Goal: Task Accomplishment & Management: Use online tool/utility

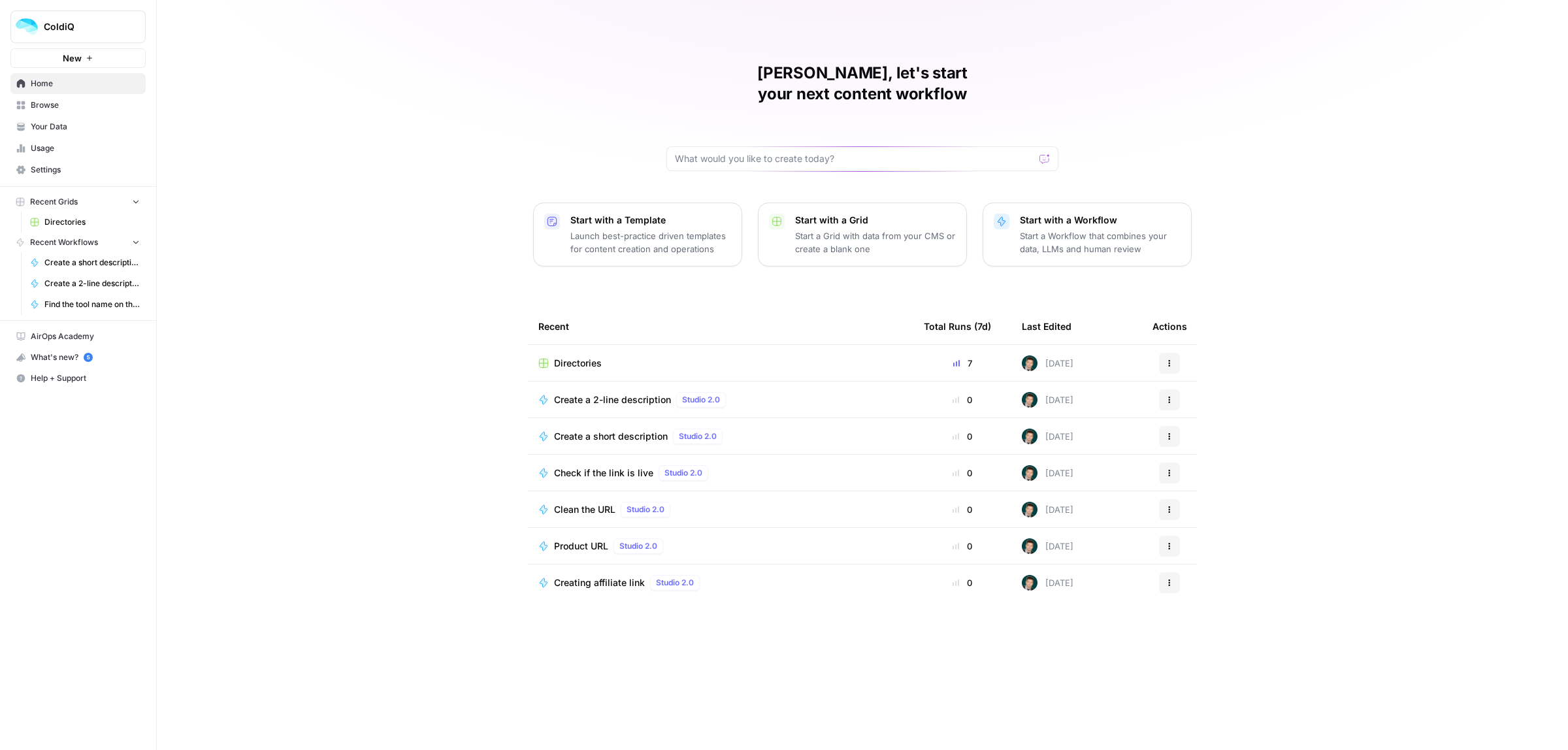
click at [47, 109] on span "Browse" at bounding box center [85, 105] width 109 height 11
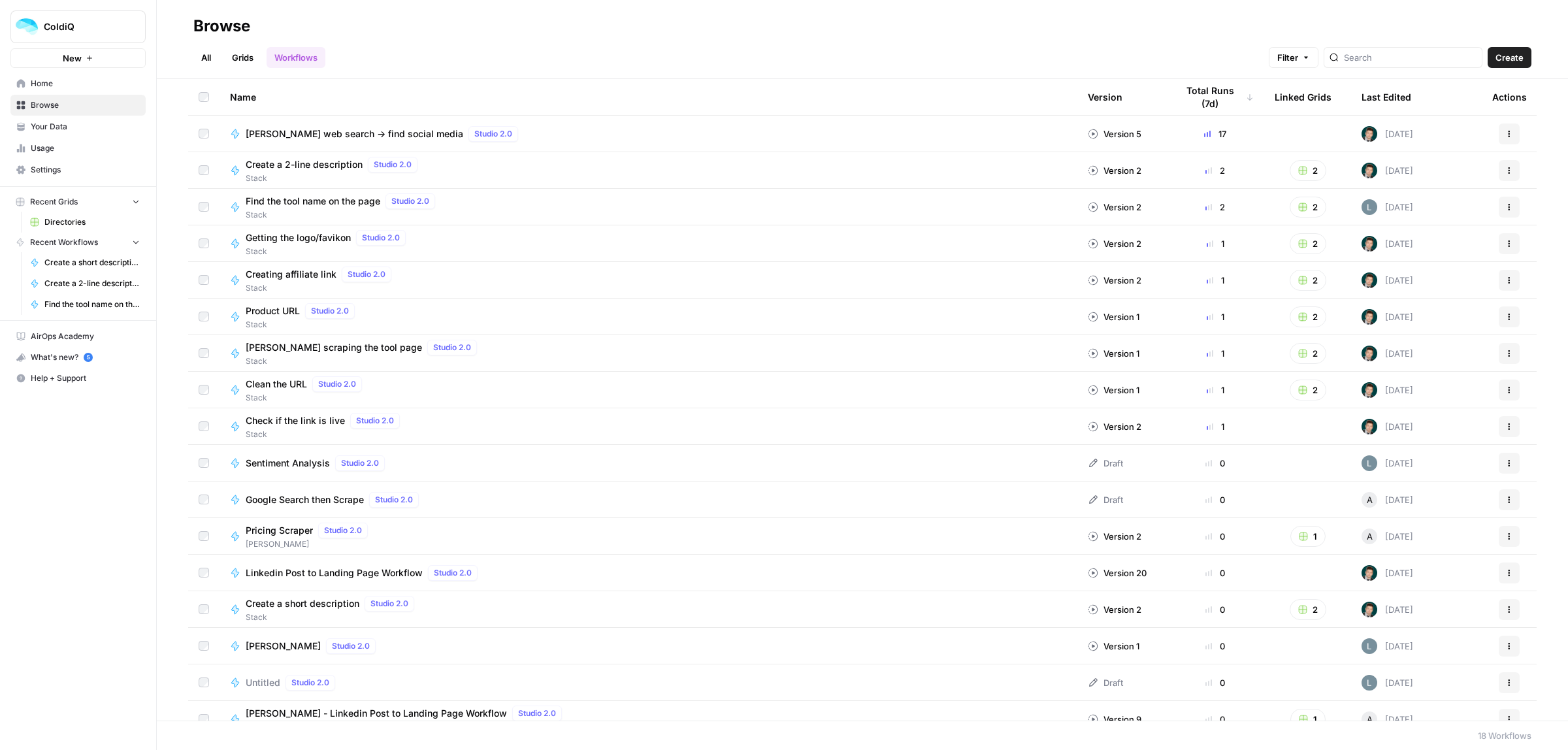
click at [76, 340] on span "AirOps Academy" at bounding box center [85, 336] width 109 height 11
click at [70, 168] on span "Settings" at bounding box center [85, 169] width 109 height 11
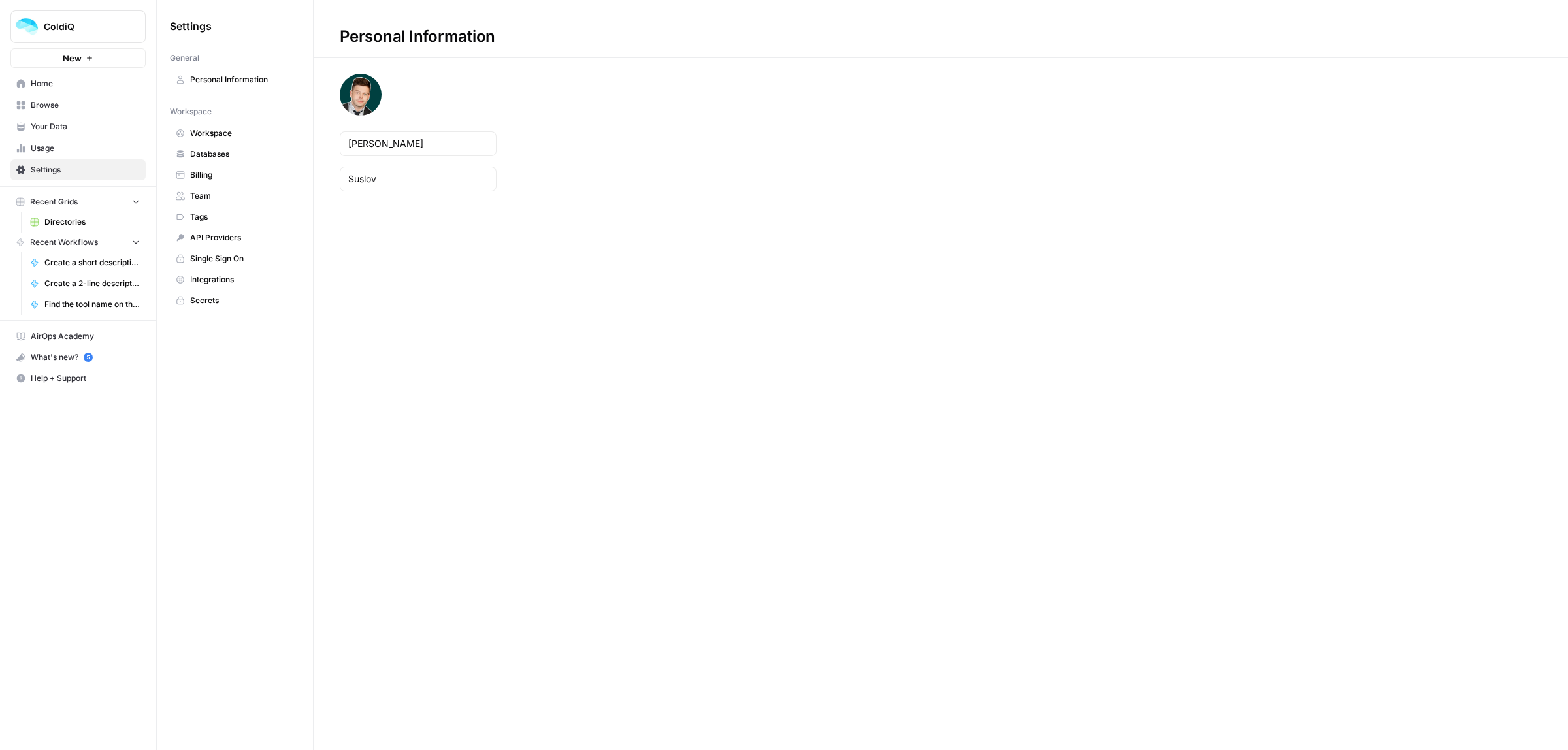
click at [224, 239] on span "API Providers" at bounding box center [241, 238] width 104 height 11
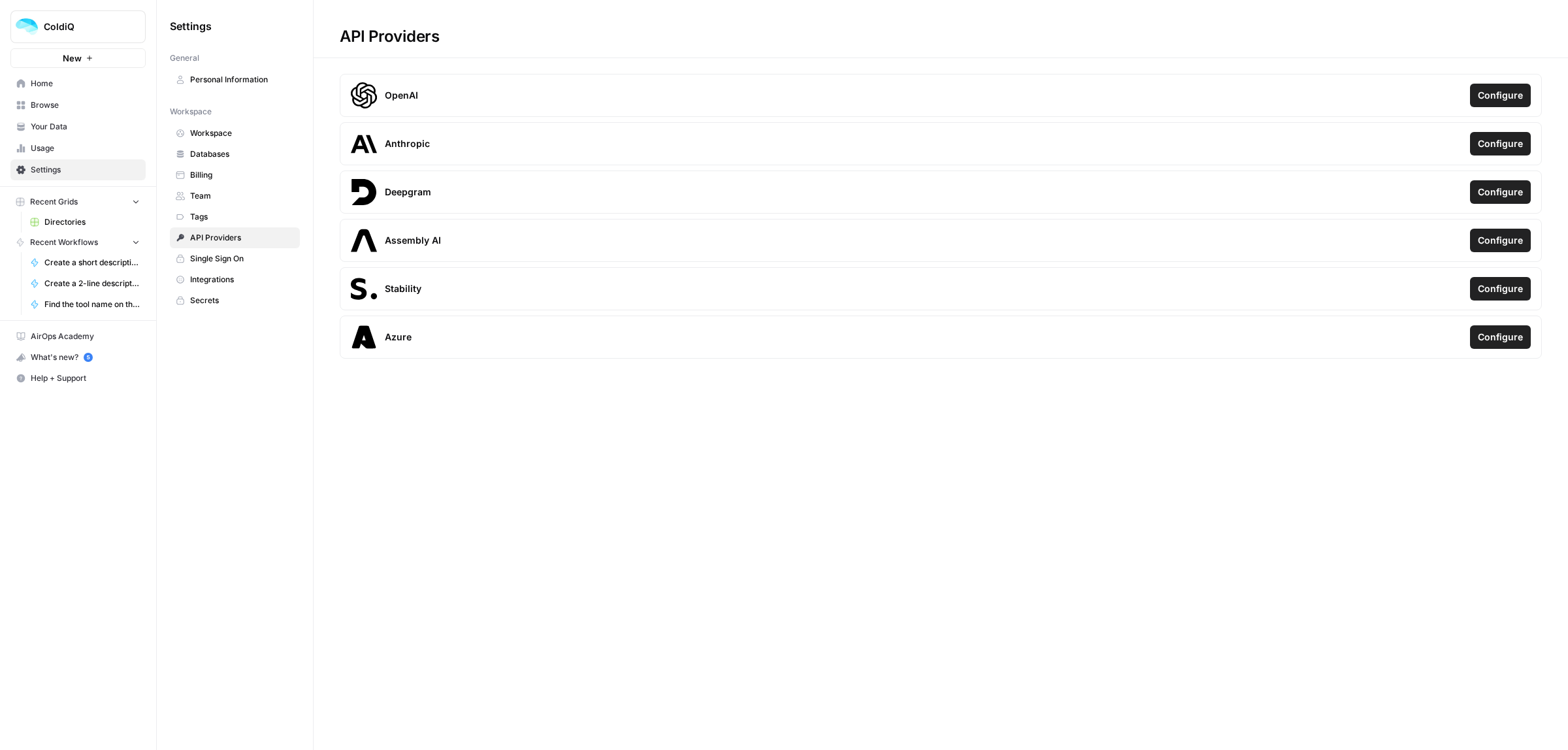
click at [206, 138] on span "Workspace" at bounding box center [241, 133] width 104 height 11
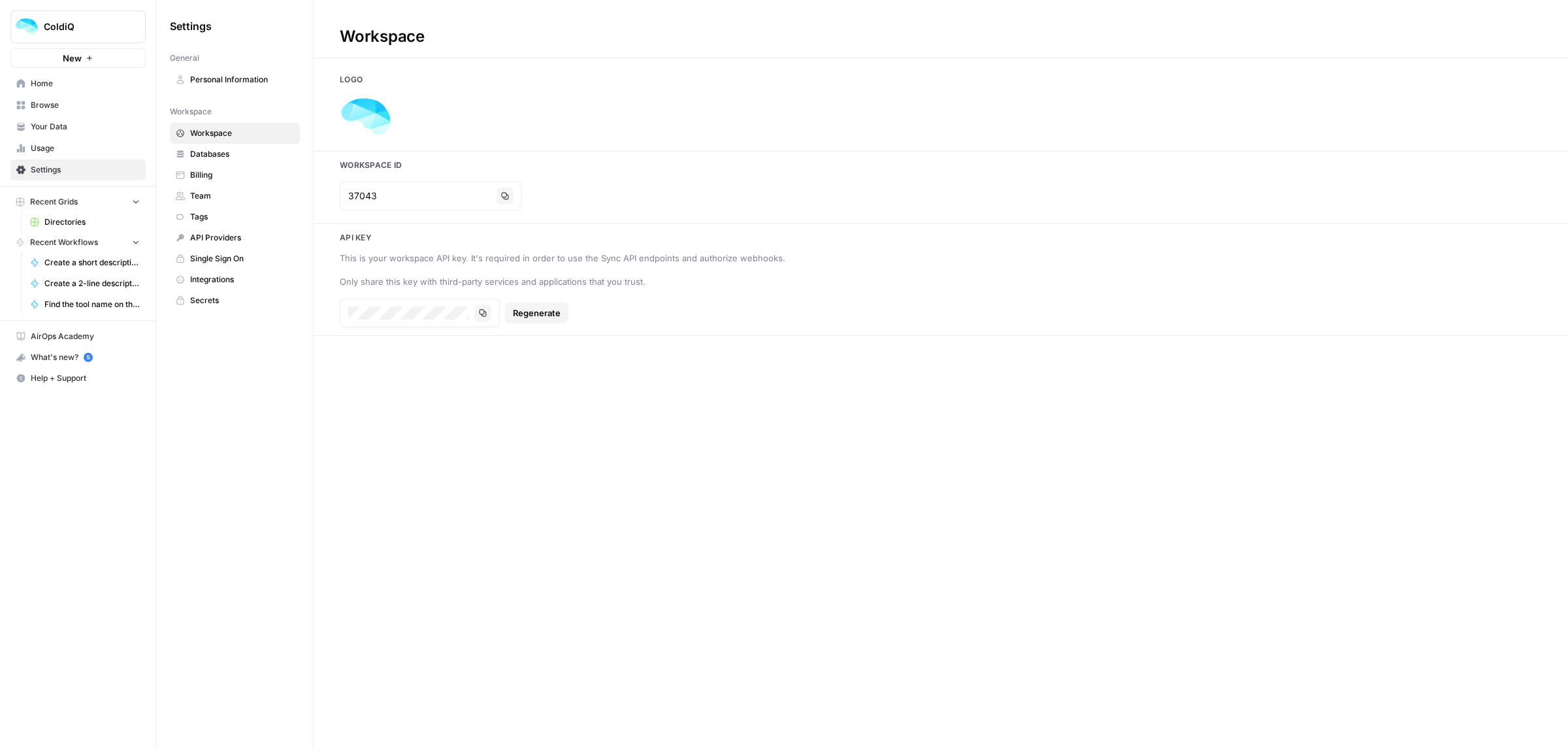
click at [219, 284] on span "Integrations" at bounding box center [241, 280] width 104 height 11
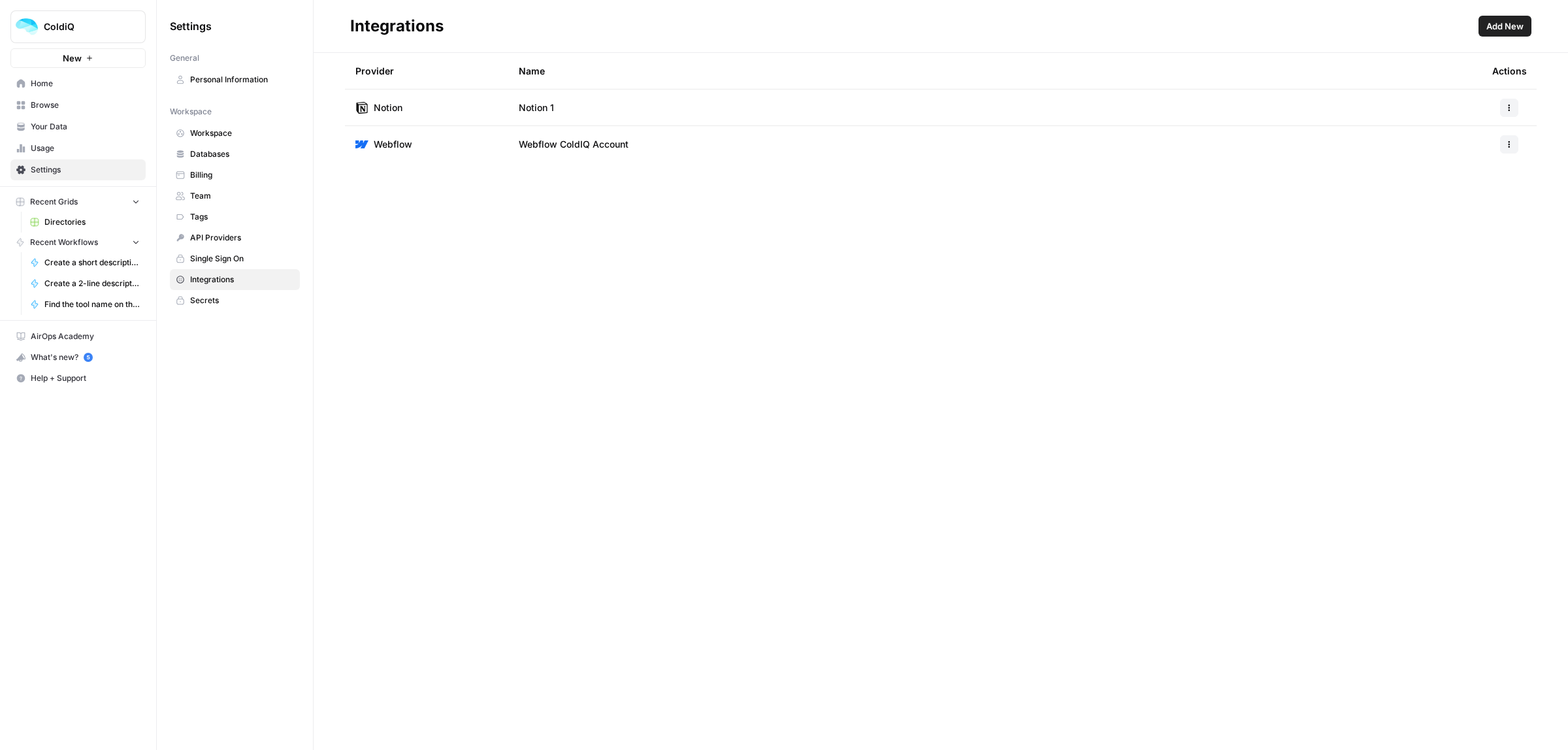
click at [61, 384] on span "Help + Support" at bounding box center [85, 378] width 109 height 11
click at [108, 444] on div "ColdiQ New Home Browse Your Data Usage Settings Recent Grids Directories Recent…" at bounding box center [78, 375] width 156 height 750
click at [53, 142] on span "Usage" at bounding box center [85, 148] width 109 height 11
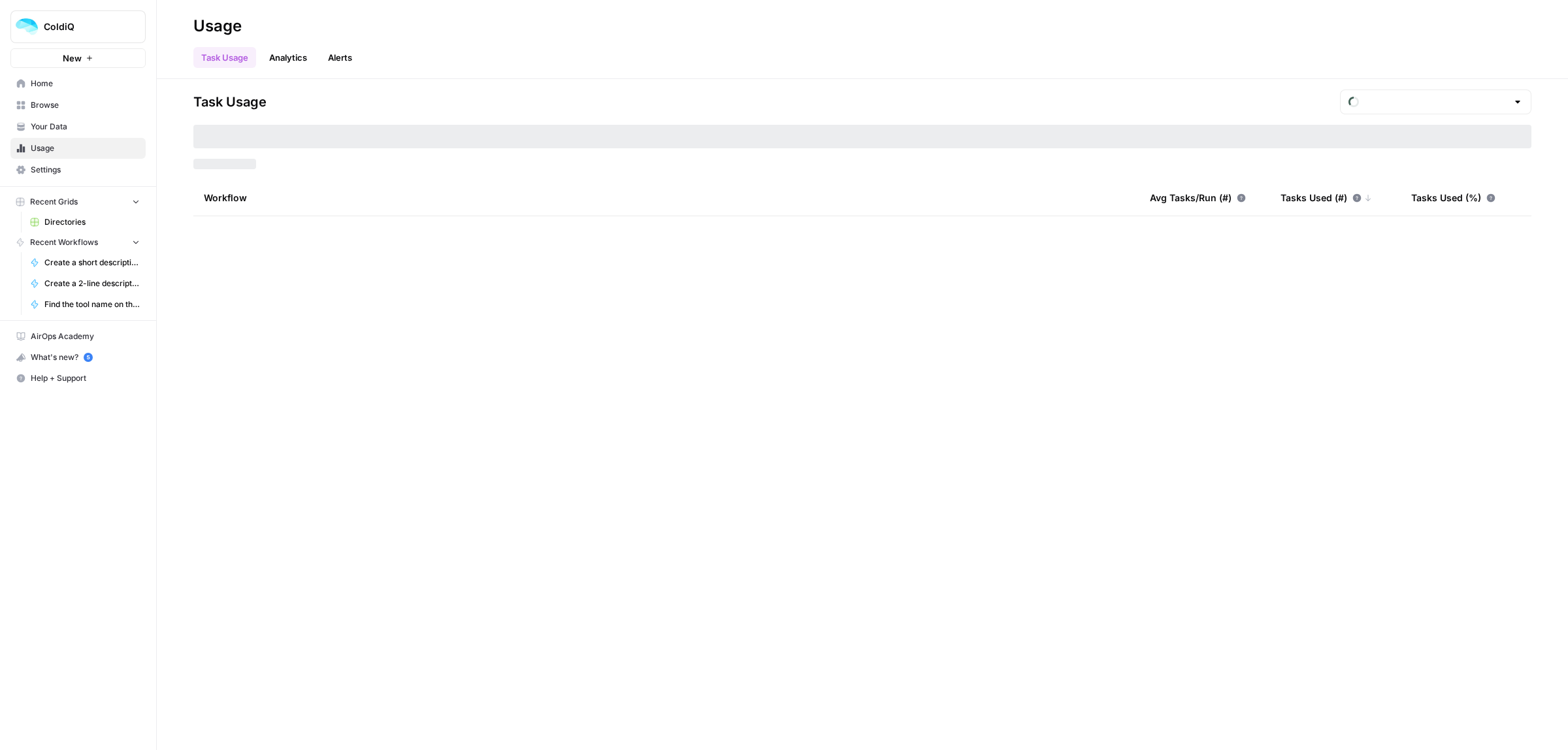
type input "August Included Tasks"
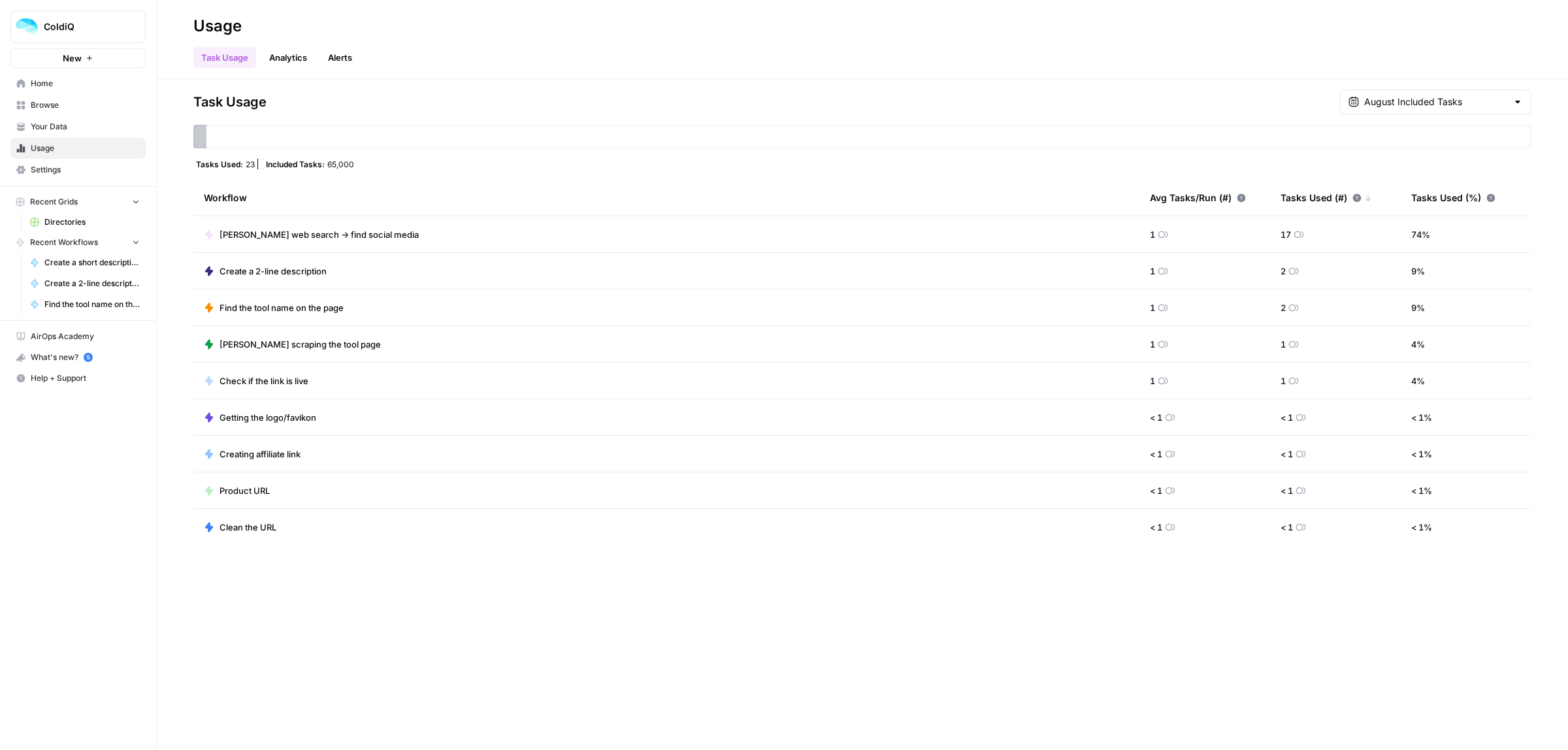
click at [64, 56] on span "New" at bounding box center [72, 58] width 19 height 13
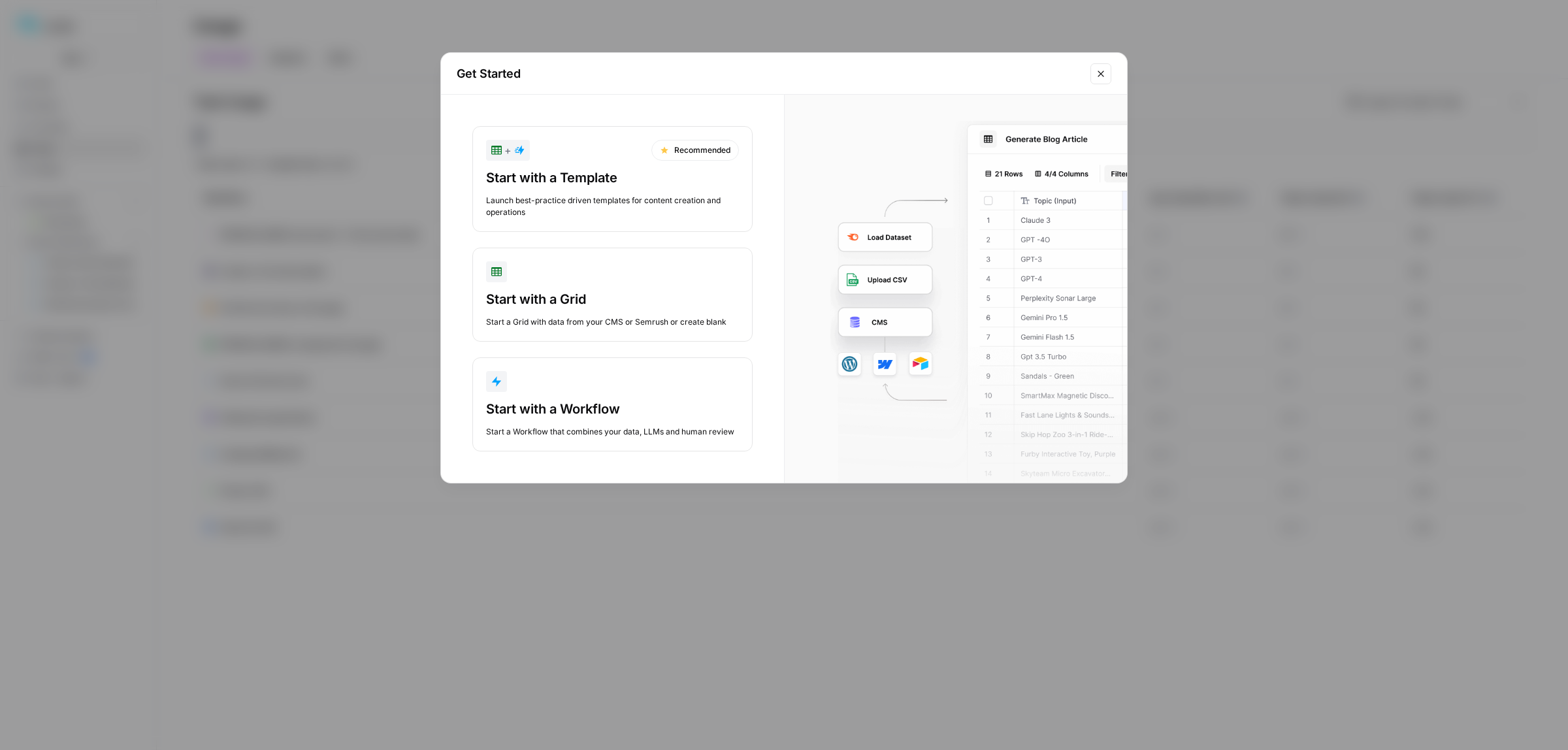
click at [578, 304] on div "Start with a Grid" at bounding box center [612, 299] width 253 height 18
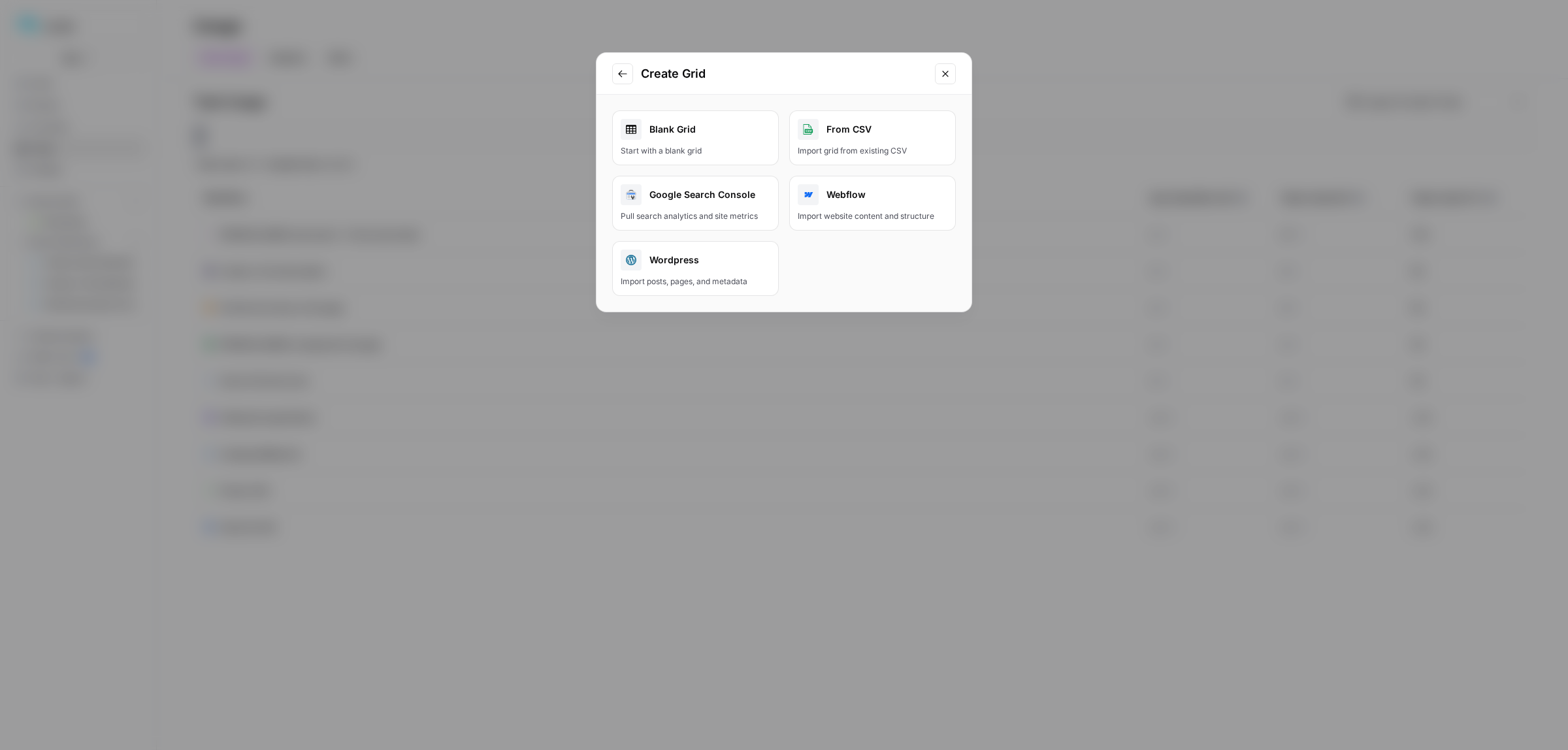
click at [688, 138] on div "Blank Grid" at bounding box center [695, 129] width 150 height 21
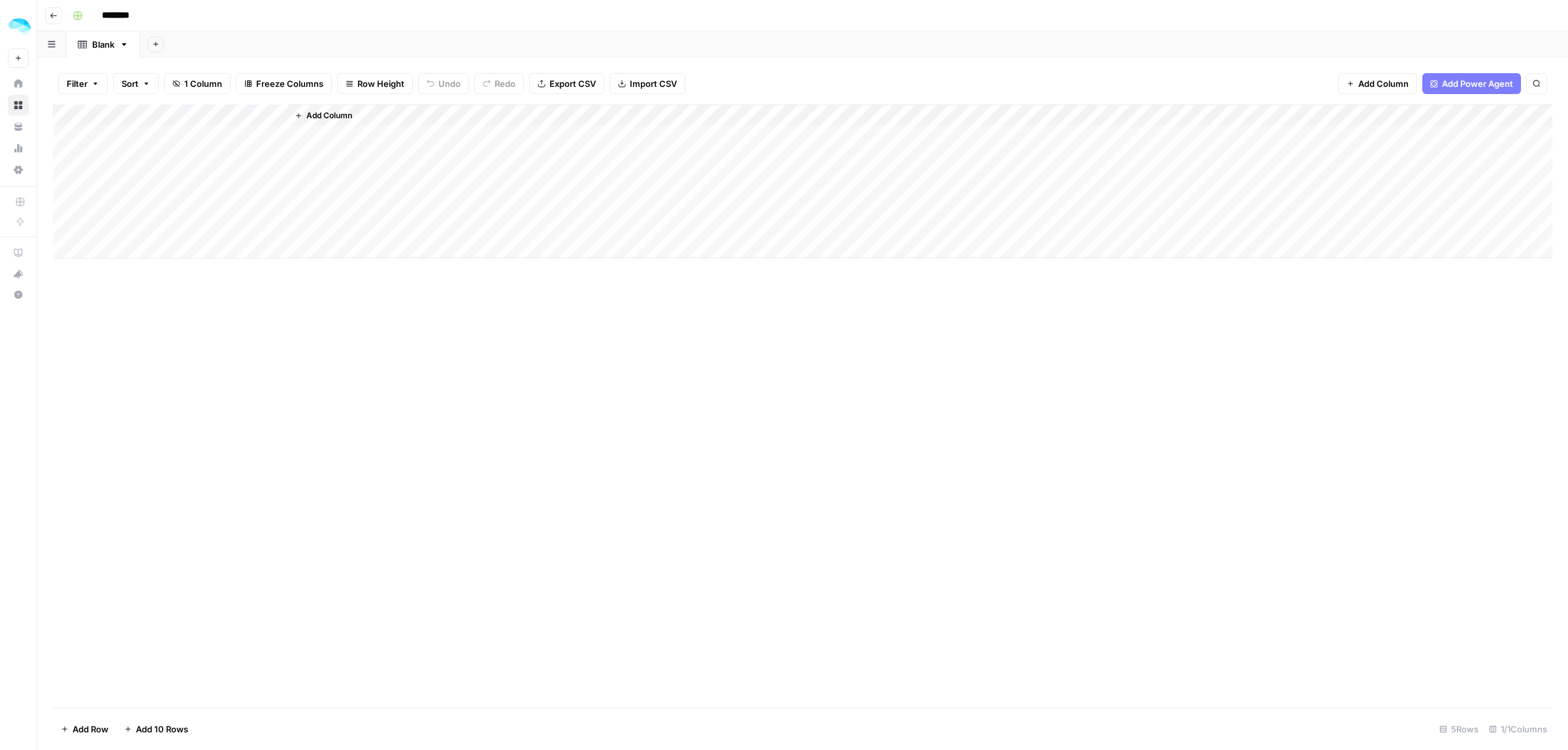
click at [1483, 88] on span "Add Power Agent" at bounding box center [1477, 83] width 71 height 13
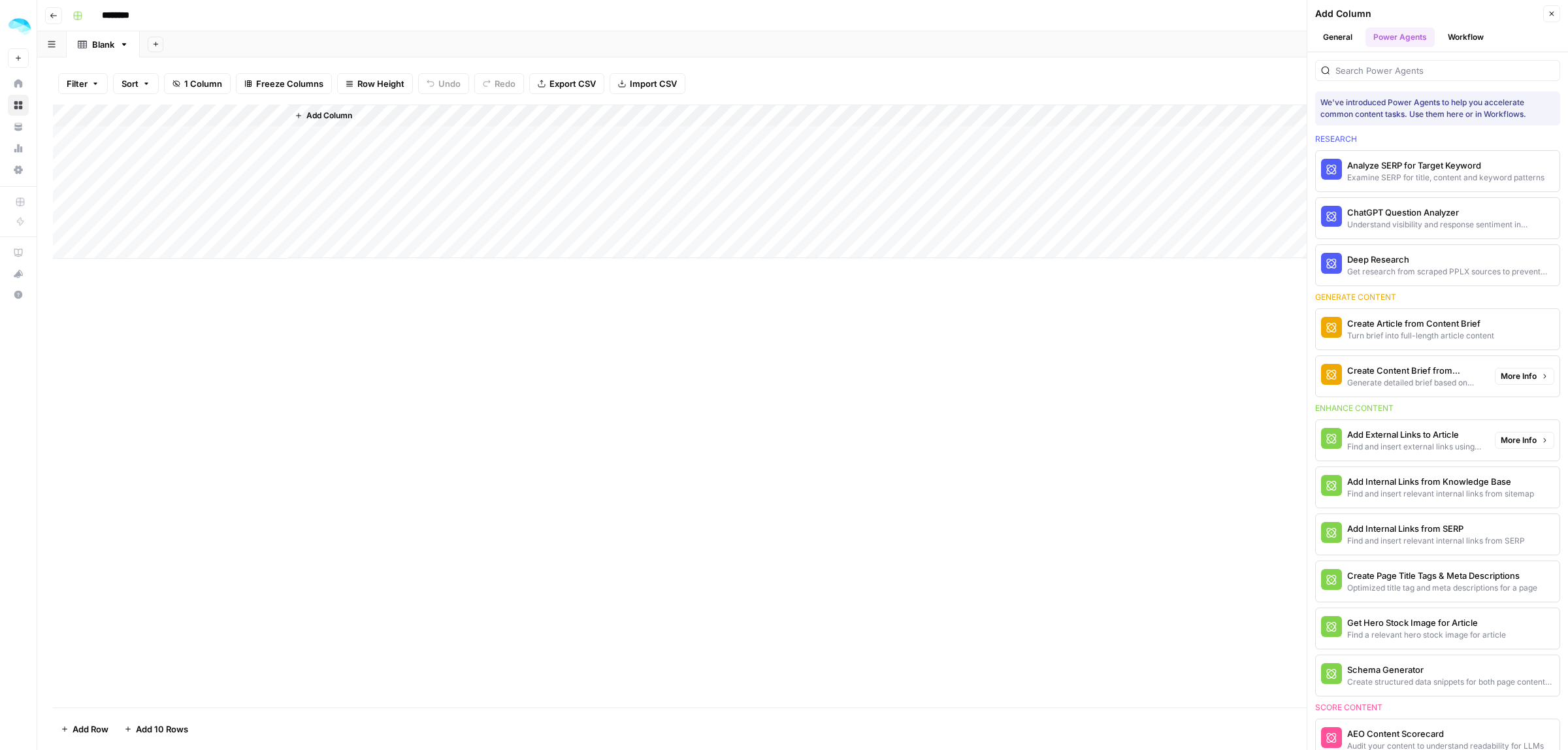
click at [1406, 377] on div "Create Content Brief from Keyword" at bounding box center [1416, 371] width 137 height 13
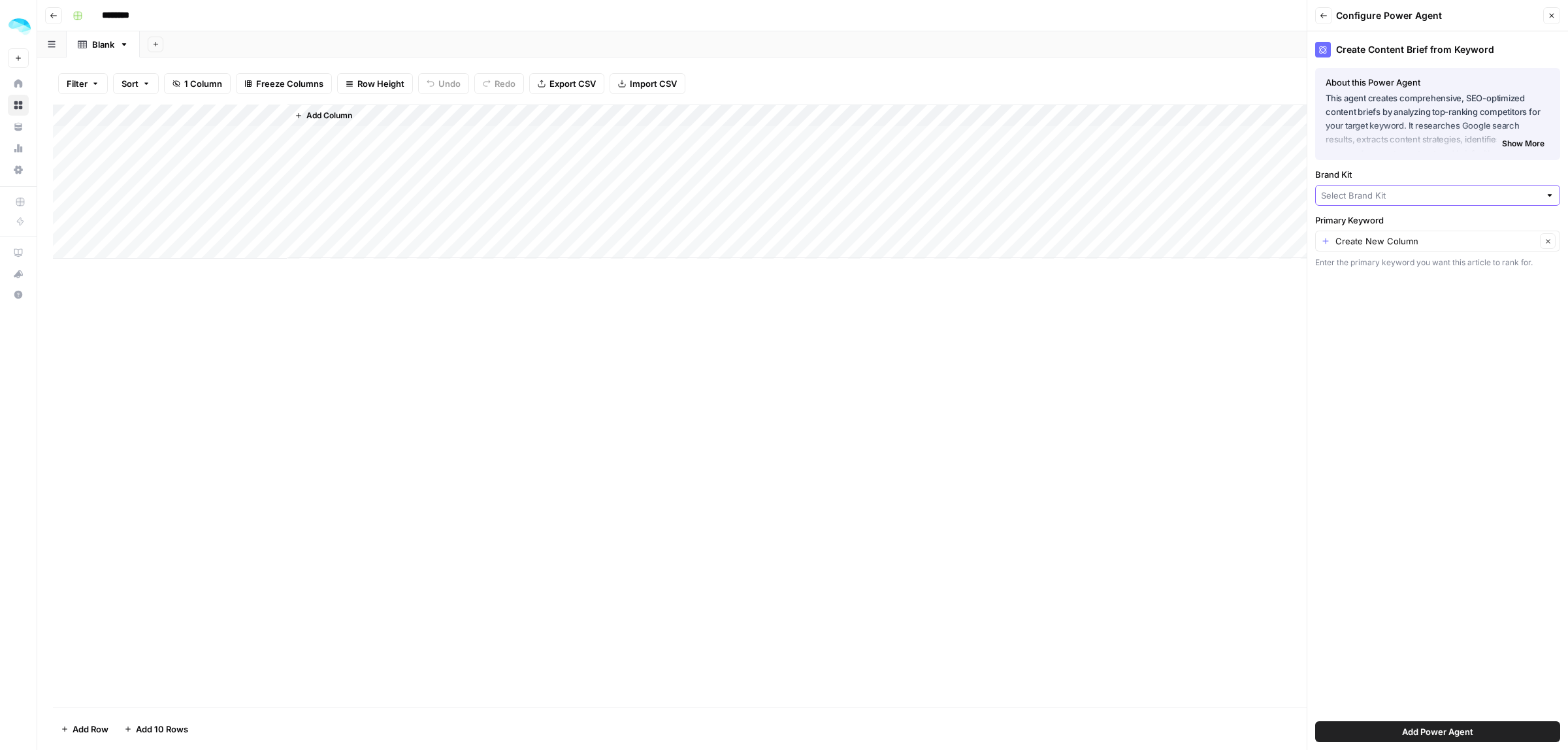
click at [1381, 190] on input "Brand Kit" at bounding box center [1431, 195] width 219 height 13
click at [1449, 323] on div "Create Content Brief from Keyword About this Power Agent This agent creates com…" at bounding box center [1437, 390] width 261 height 719
click at [1398, 244] on input "Primary Keyword" at bounding box center [1435, 241] width 200 height 13
type input "Create New Column"
click at [1399, 397] on div "Create Content Brief from Keyword About this Power Agent This agent creates com…" at bounding box center [1437, 390] width 261 height 719
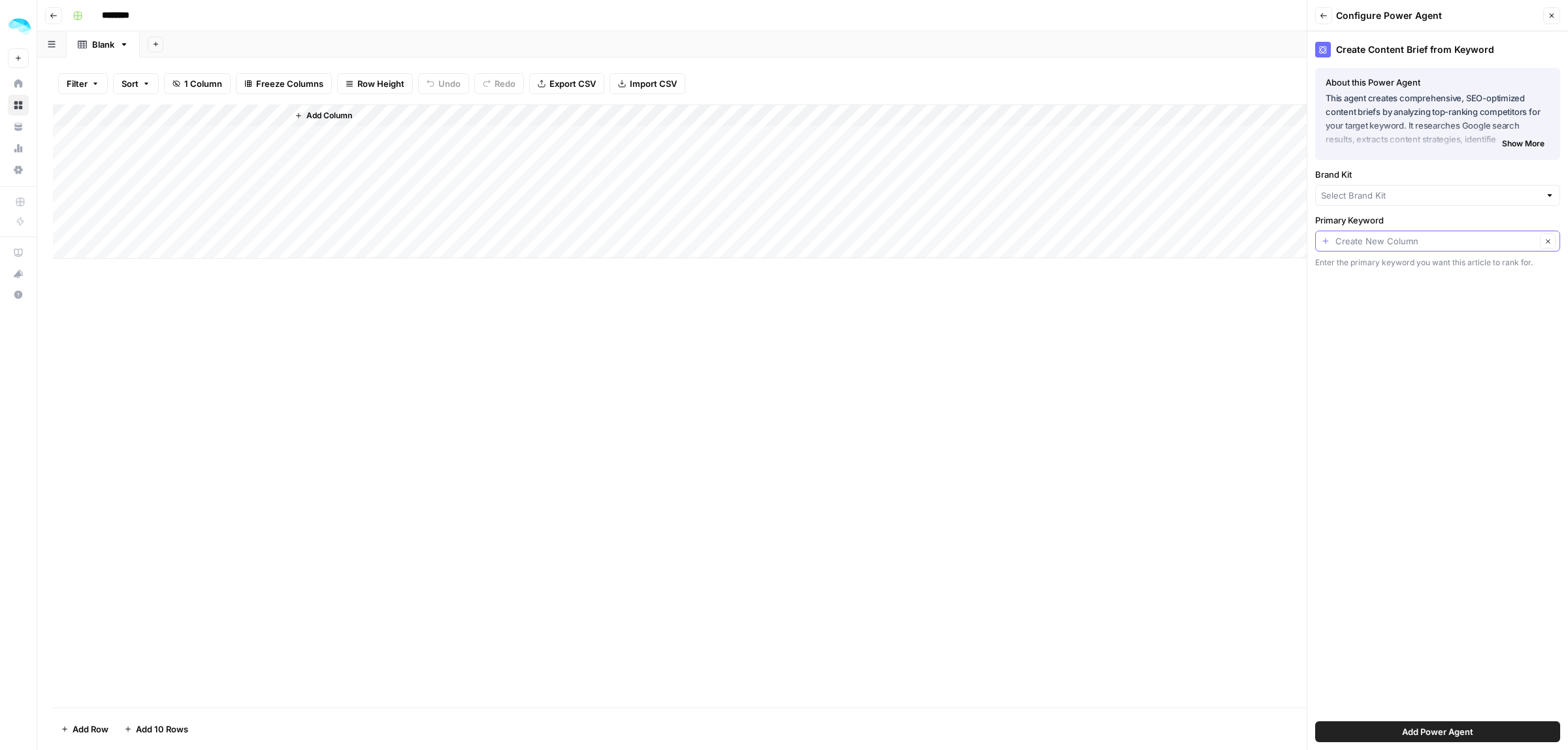
click at [1406, 241] on input "Primary Keyword" at bounding box center [1435, 241] width 200 height 13
click at [1362, 312] on span "Title" at bounding box center [1435, 313] width 218 height 13
type input "Title"
click at [1461, 730] on span "Add Power Agent" at bounding box center [1437, 731] width 71 height 13
click at [1445, 190] on input "Brand Kit" at bounding box center [1431, 195] width 219 height 13
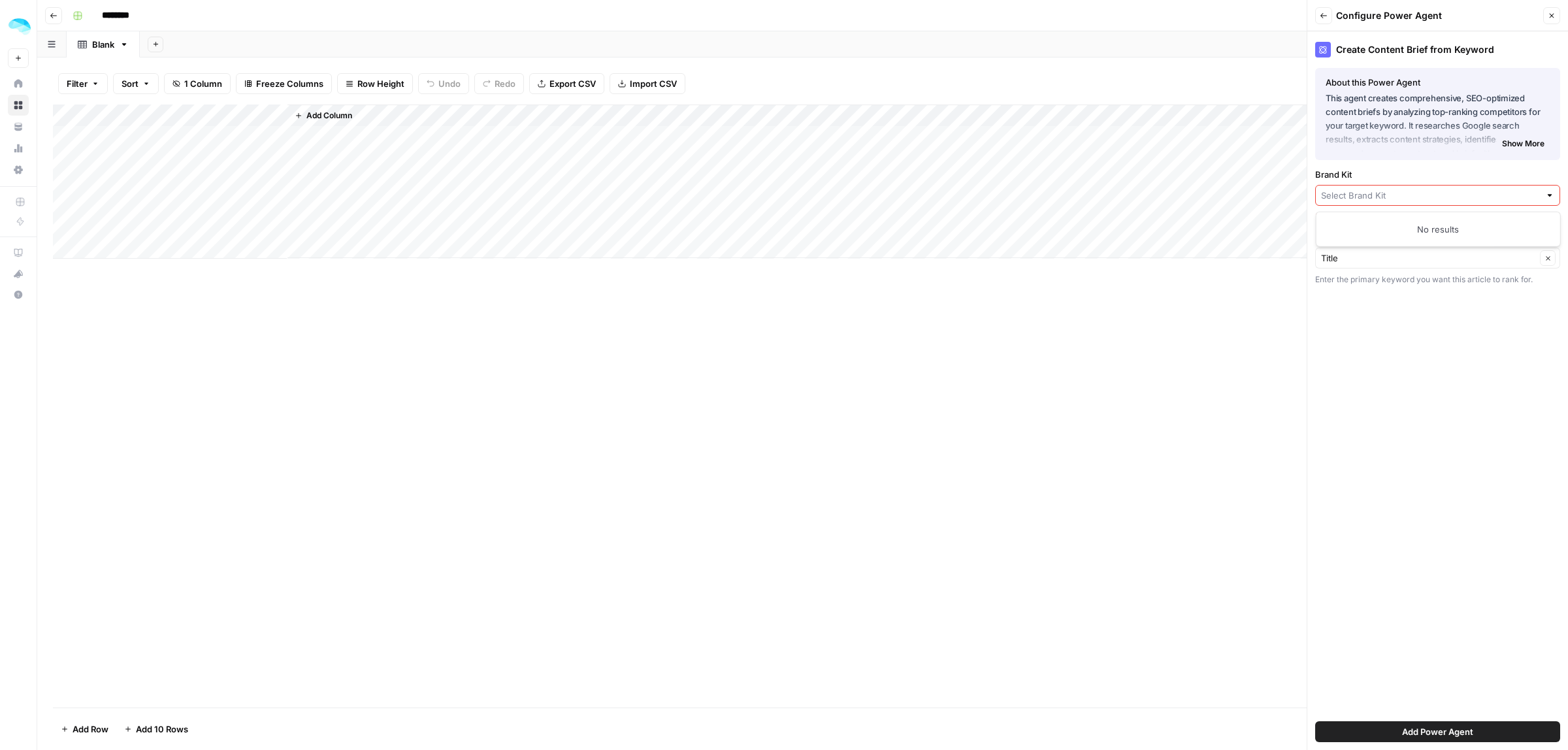
click at [1550, 17] on icon "button" at bounding box center [1552, 16] width 8 height 8
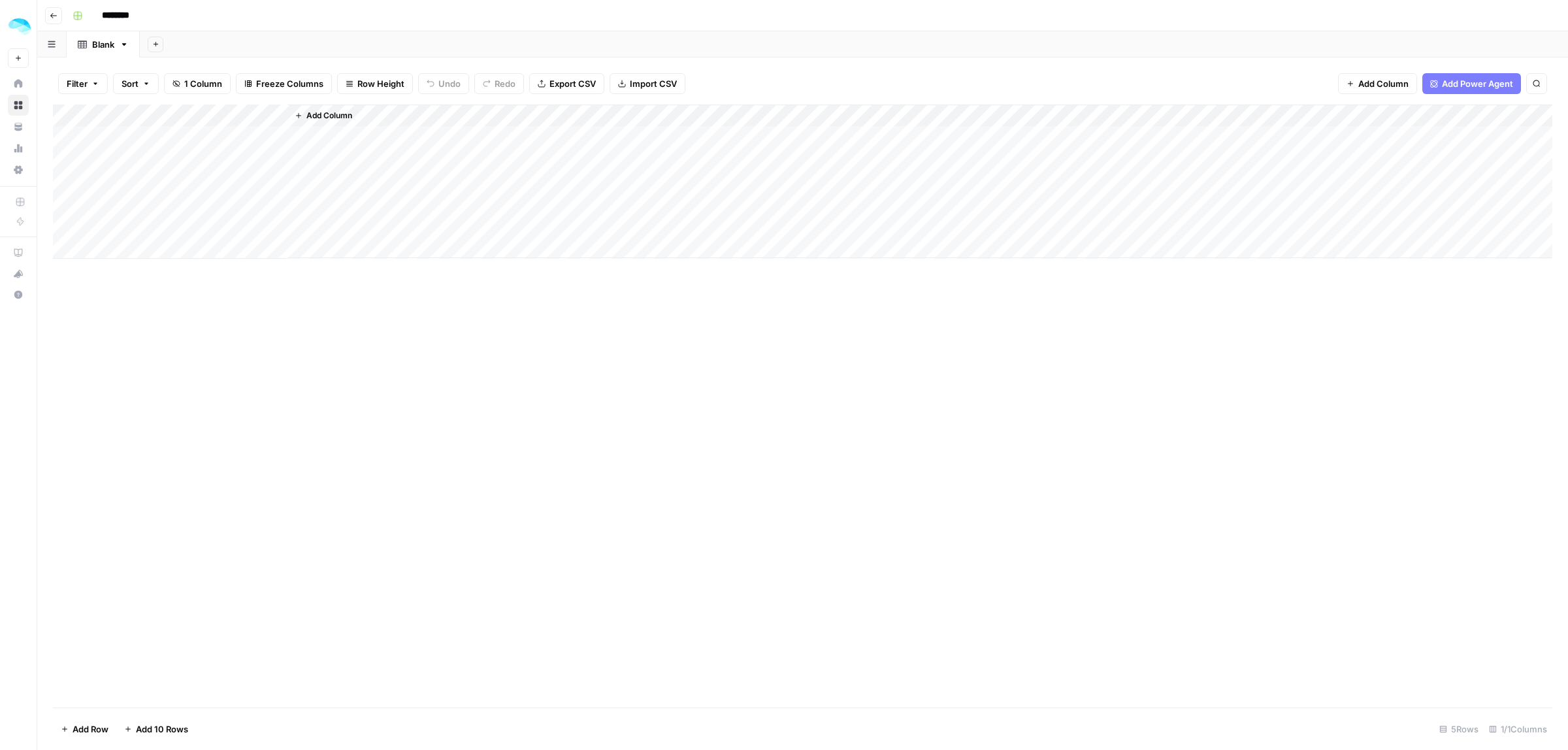
click at [25, 24] on img "Workspace: ColdiQ" at bounding box center [20, 26] width 24 height 24
click at [315, 394] on div "Add Column" at bounding box center [802, 406] width 1499 height 603
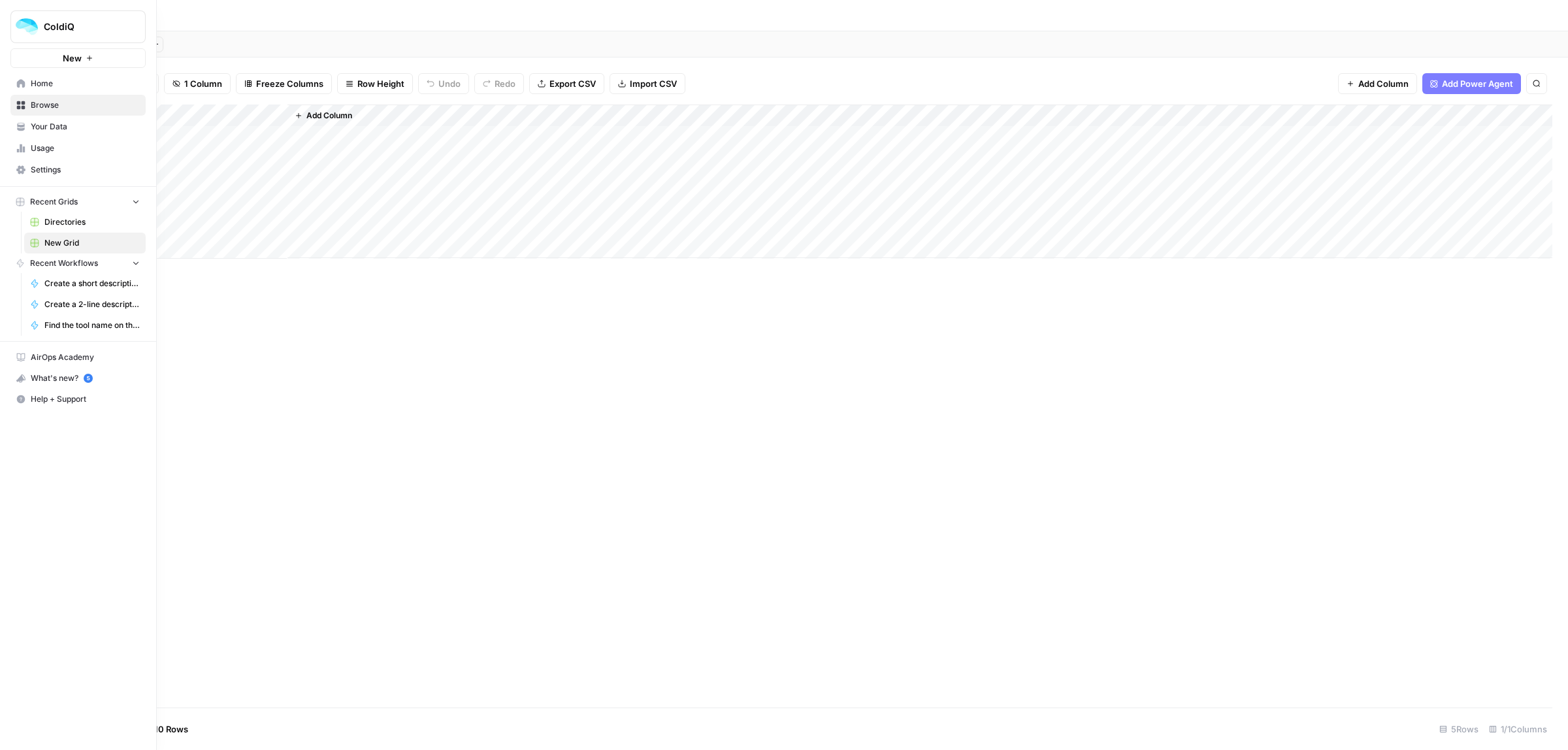
click at [50, 128] on span "Your Data" at bounding box center [85, 127] width 109 height 11
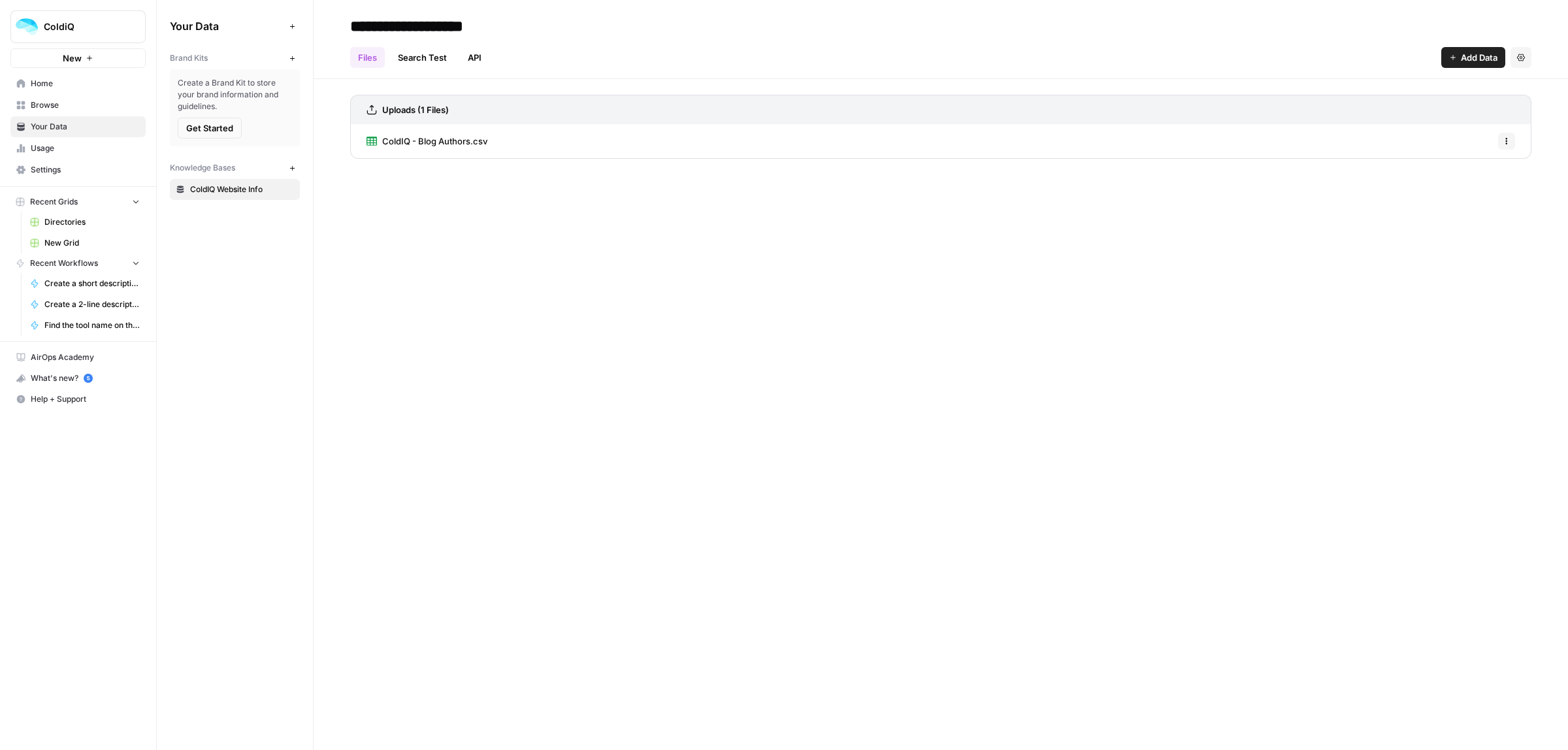
click at [219, 128] on span "Get Started" at bounding box center [210, 128] width 47 height 13
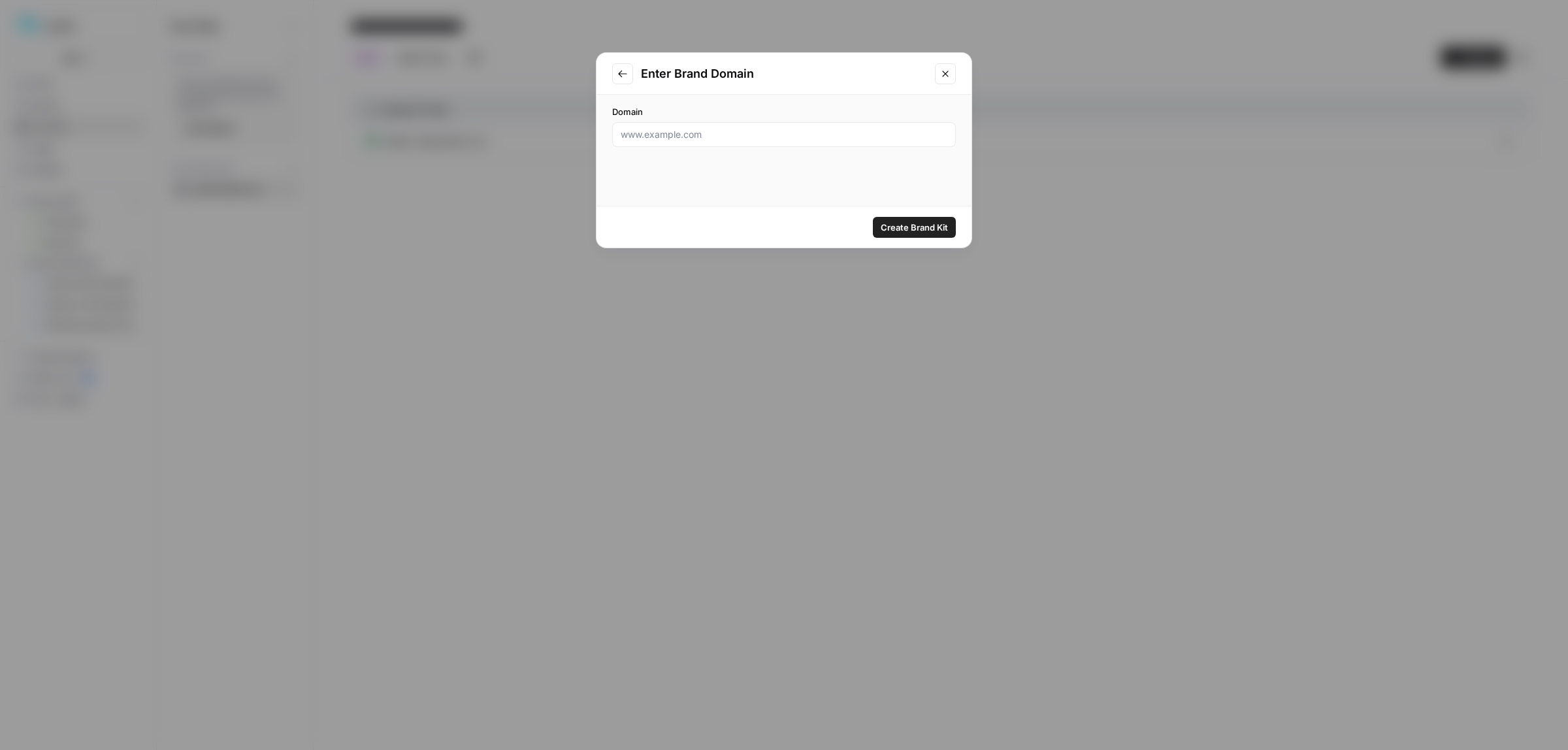
click at [748, 141] on div at bounding box center [784, 134] width 344 height 25
paste input "[URL][DOMAIN_NAME]"
type input "[URL][DOMAIN_NAME]"
click at [901, 226] on span "Create Brand Kit" at bounding box center [914, 227] width 67 height 13
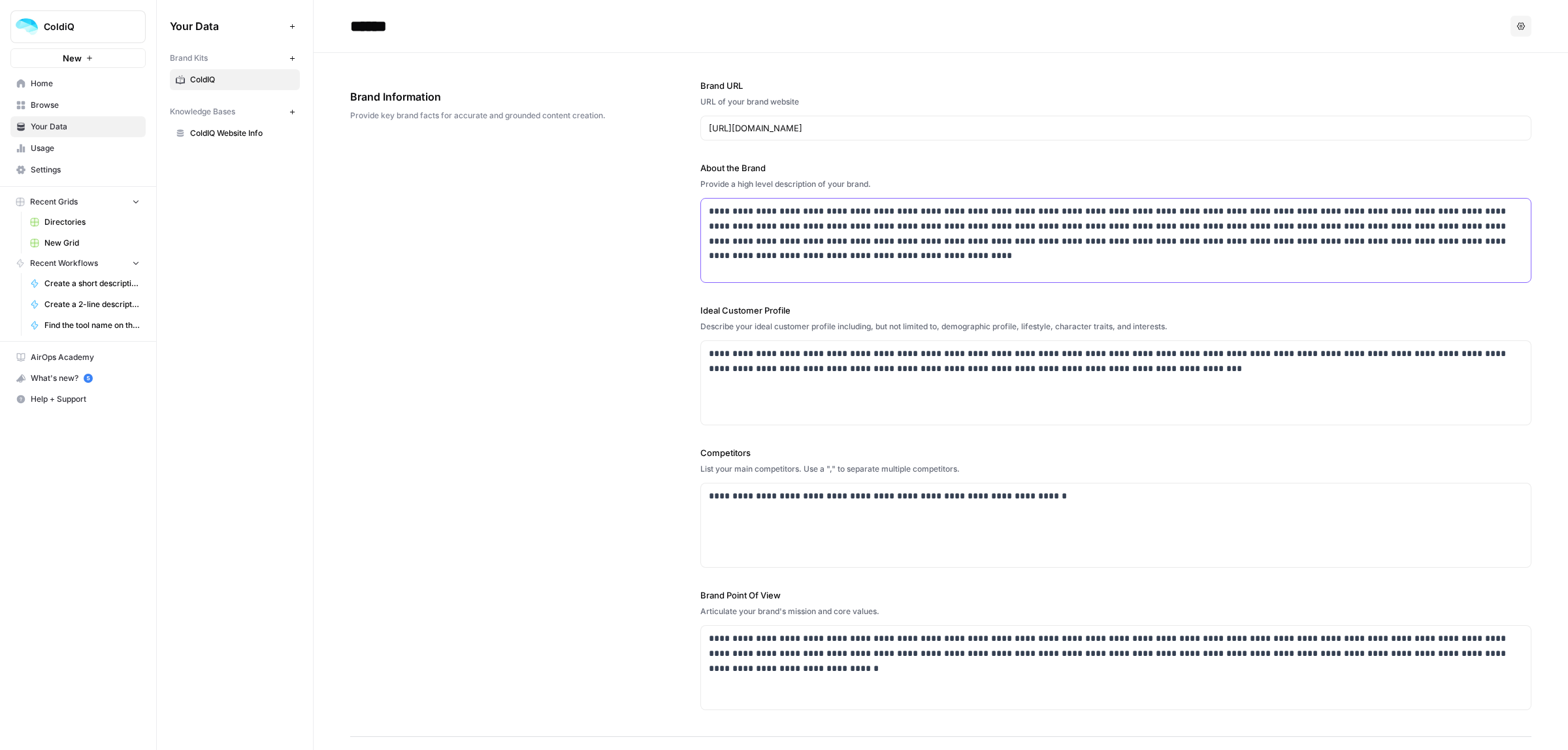
drag, startPoint x: 891, startPoint y: 210, endPoint x: 1073, endPoint y: 209, distance: 182.0
click at [1014, 210] on p "**********" at bounding box center [1111, 233] width 804 height 60
click at [1076, 209] on p "**********" at bounding box center [1111, 233] width 804 height 60
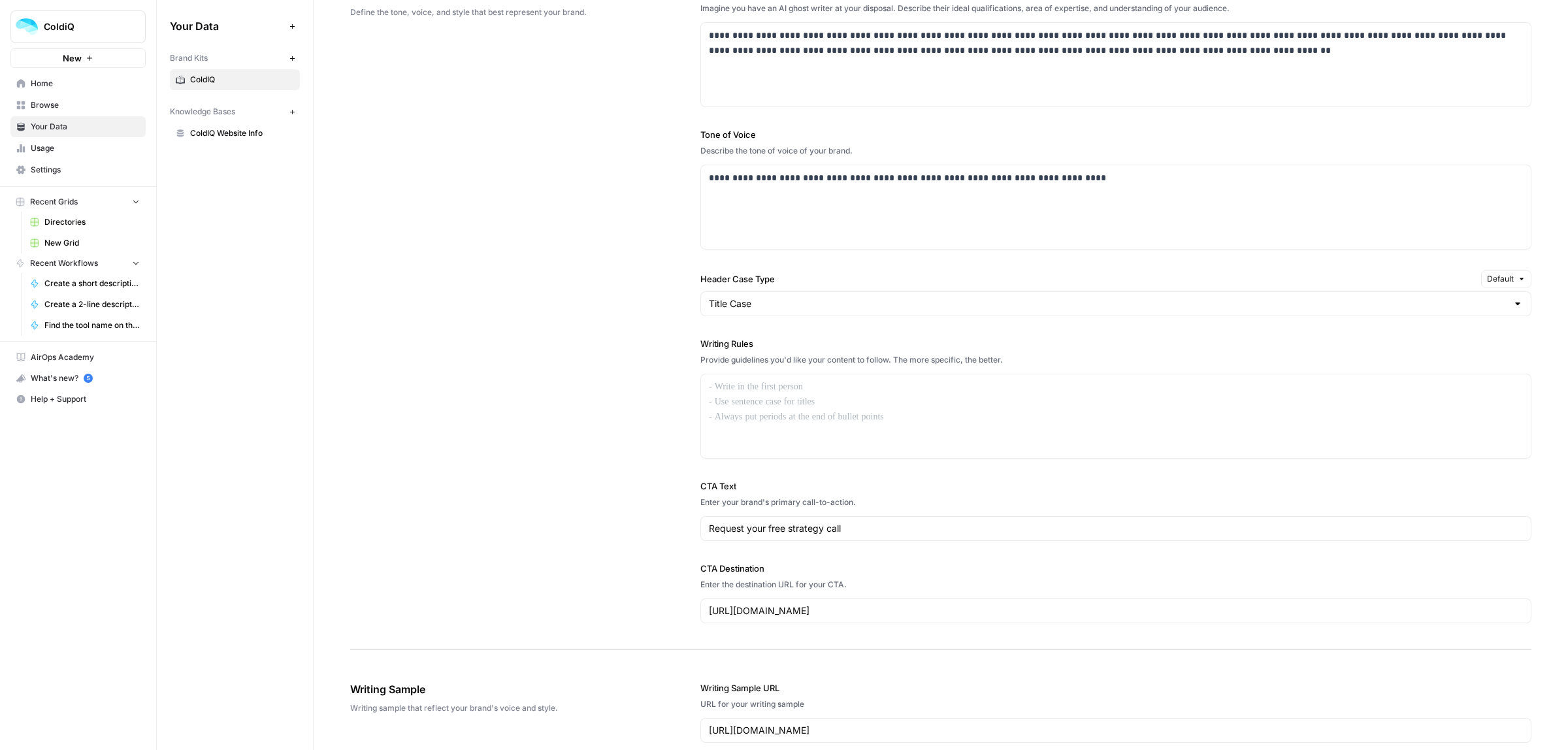
scroll to position [816, 0]
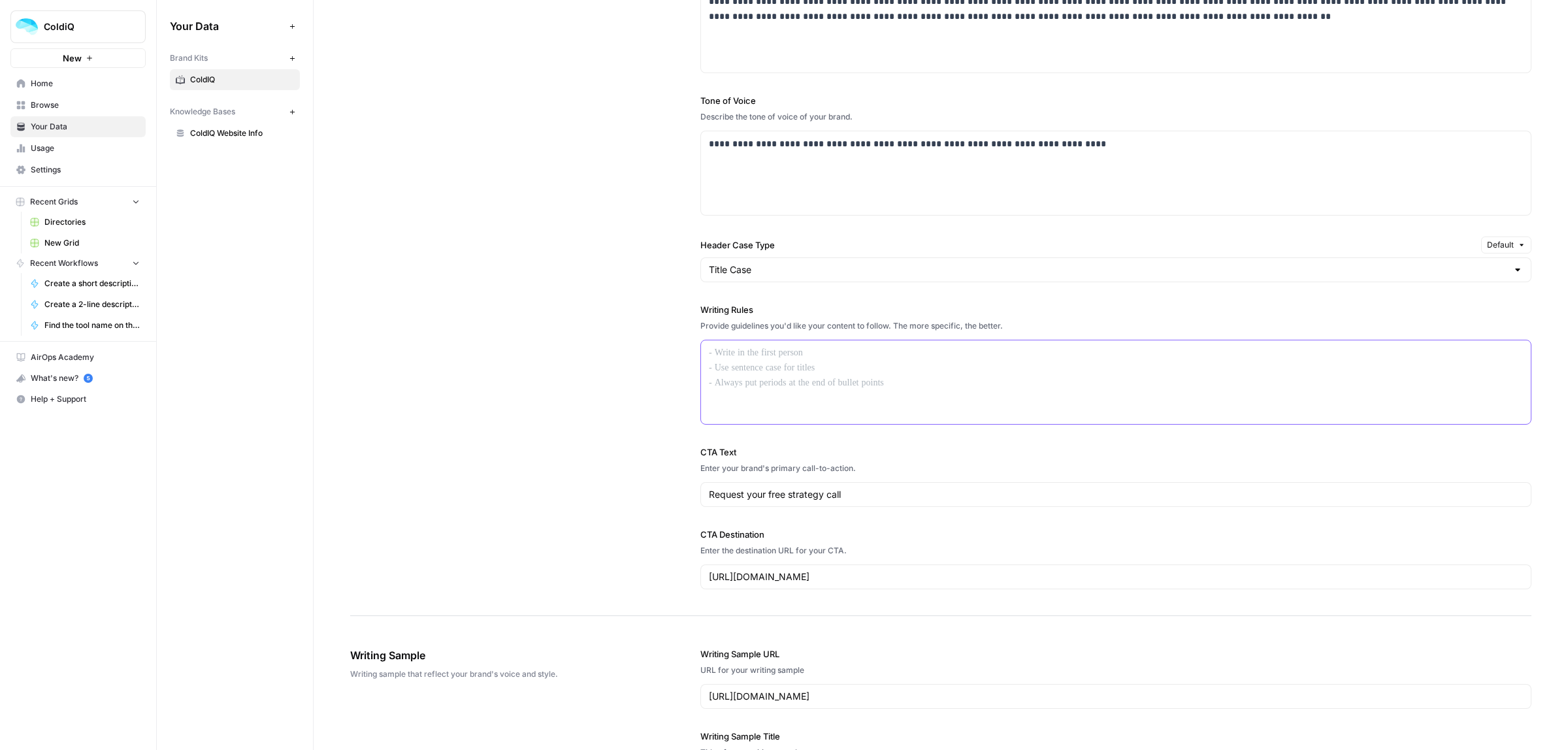
click at [774, 361] on p at bounding box center [1116, 353] width 814 height 15
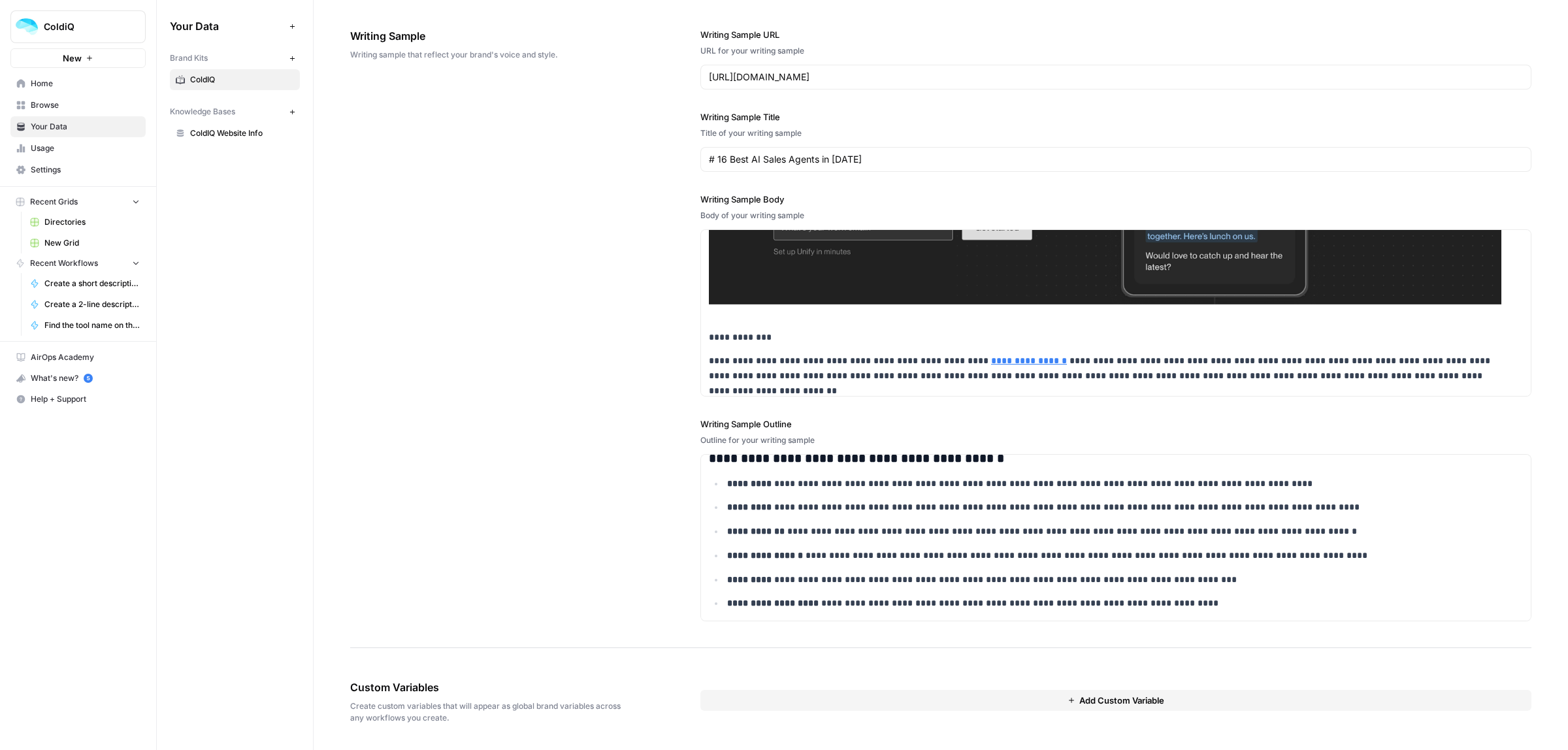
scroll to position [1388, 0]
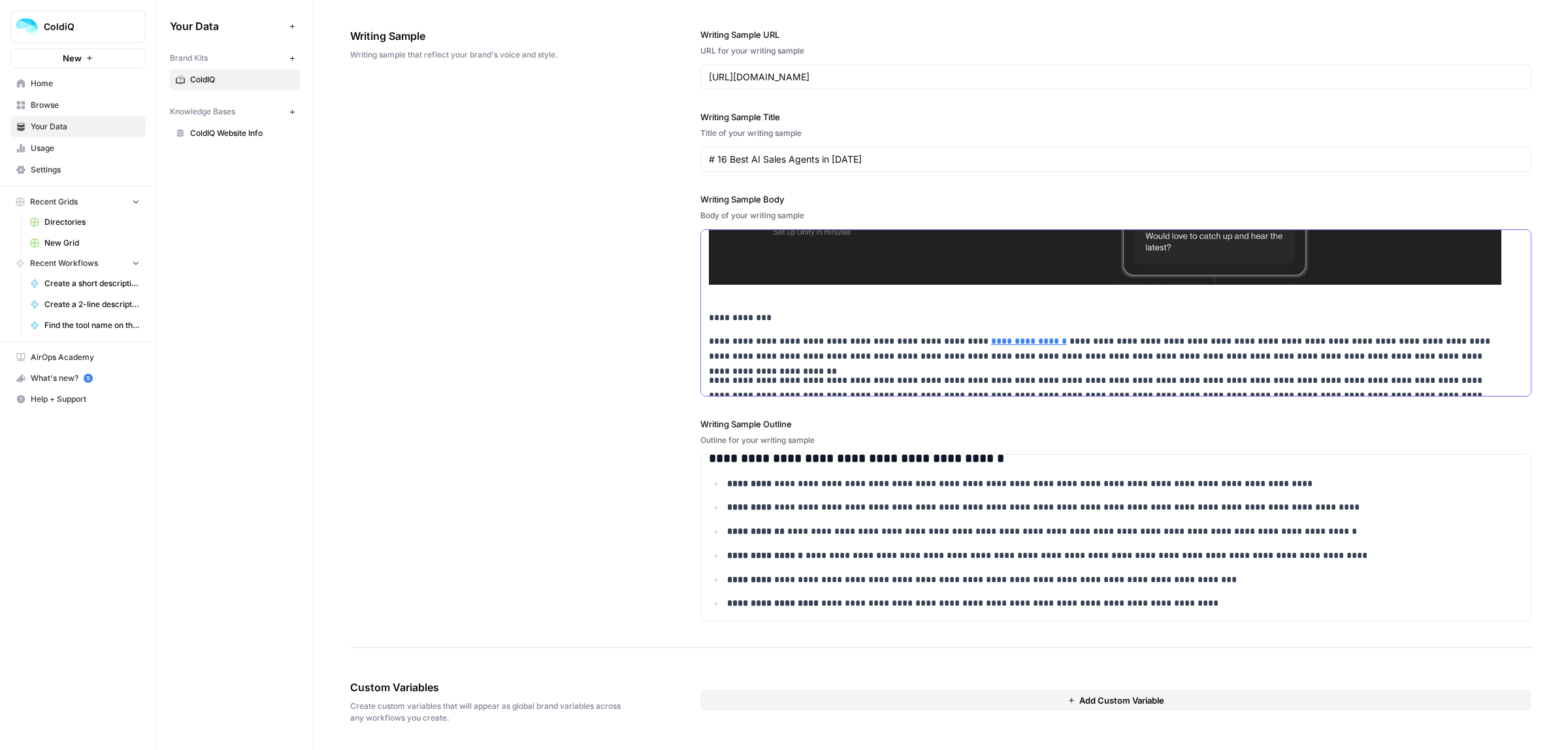
click at [991, 345] on link "**********" at bounding box center [1029, 340] width 76 height 9
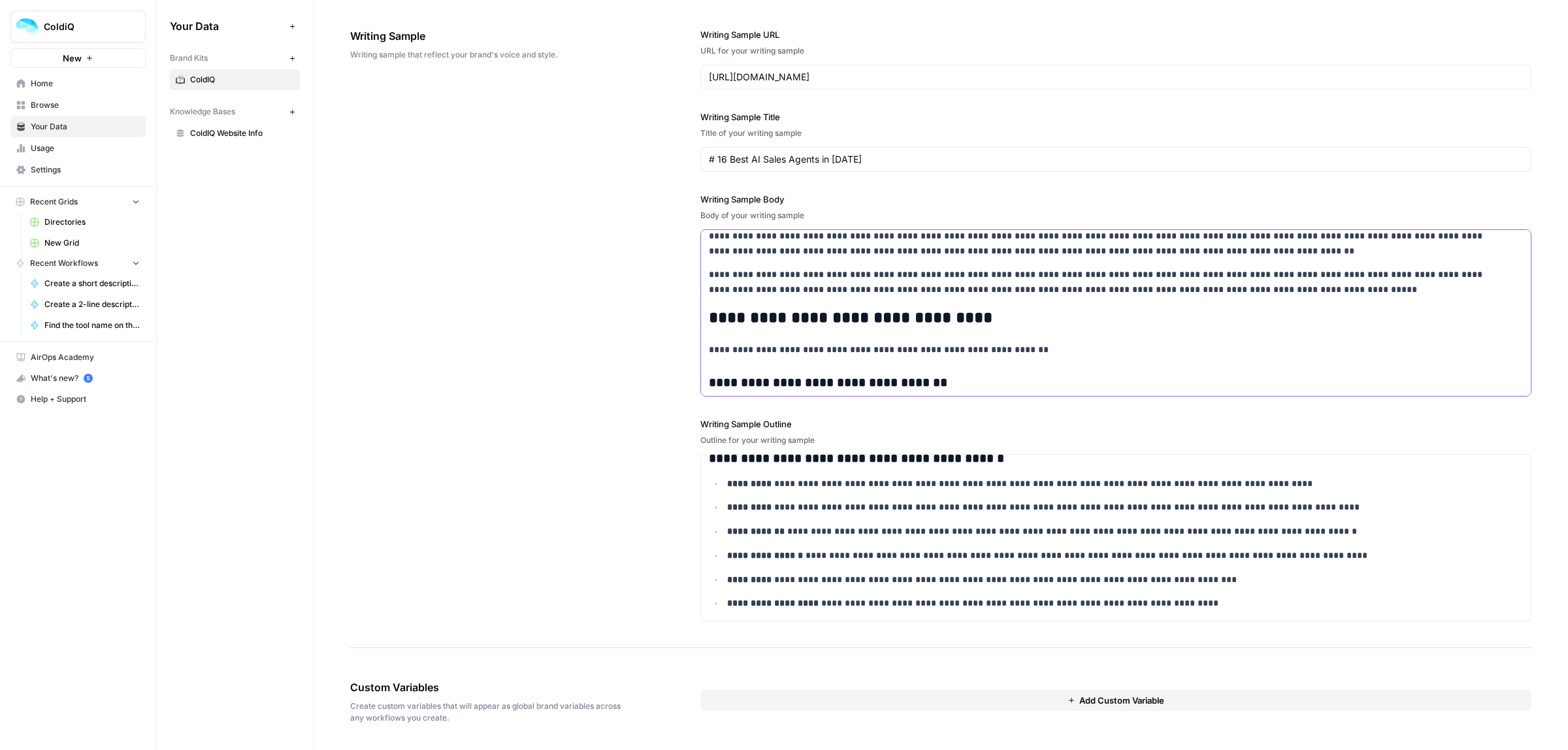
scroll to position [0, 0]
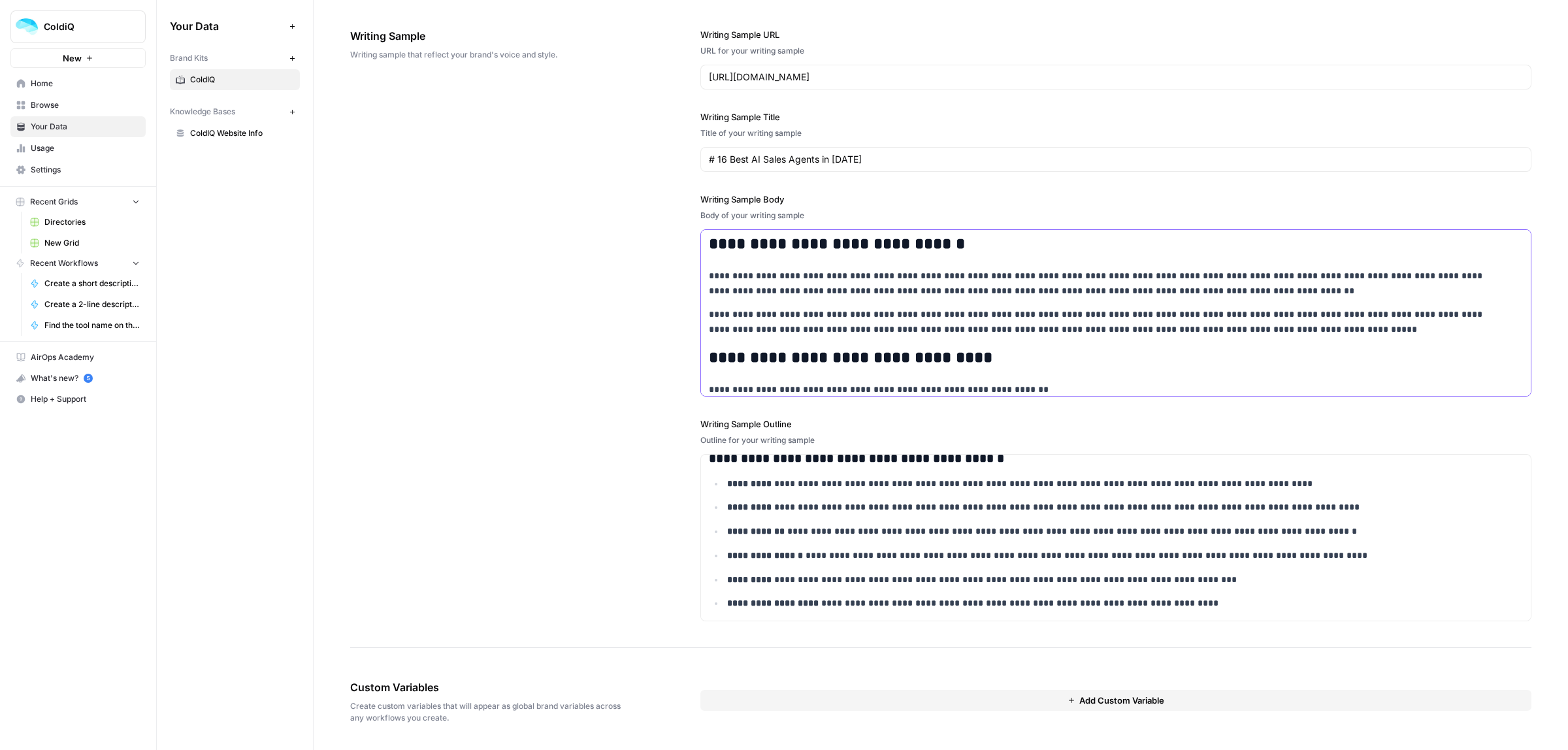
drag, startPoint x: 936, startPoint y: 245, endPoint x: 703, endPoint y: 240, distance: 233.1
copy h2 "**********"
drag, startPoint x: 456, startPoint y: 707, endPoint x: 562, endPoint y: 707, distance: 106.0
click at [559, 707] on span "Create custom variables that will appear as global brand variables across any w…" at bounding box center [488, 712] width 277 height 24
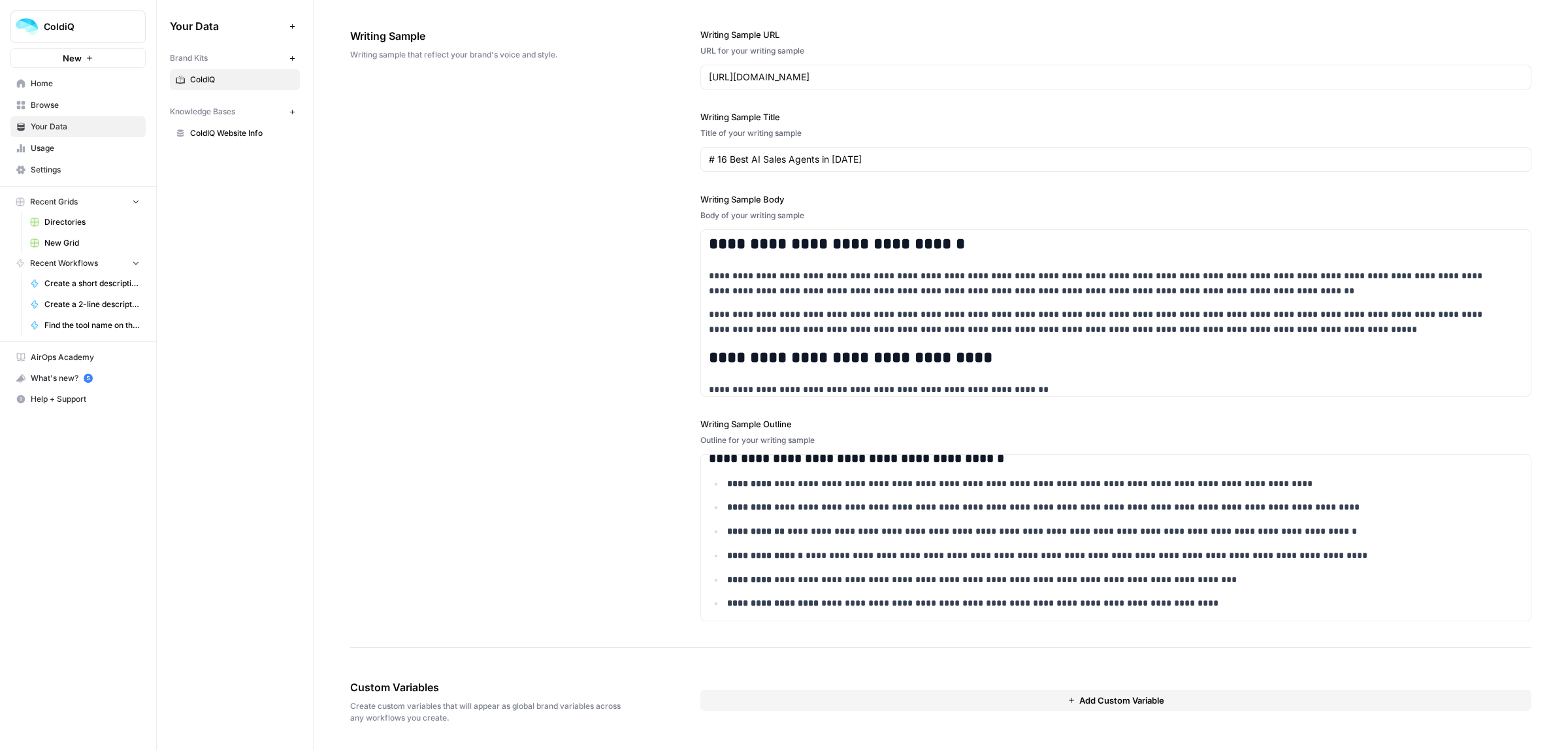
click at [563, 707] on span "Create custom variables that will appear as global brand variables across any w…" at bounding box center [488, 712] width 277 height 24
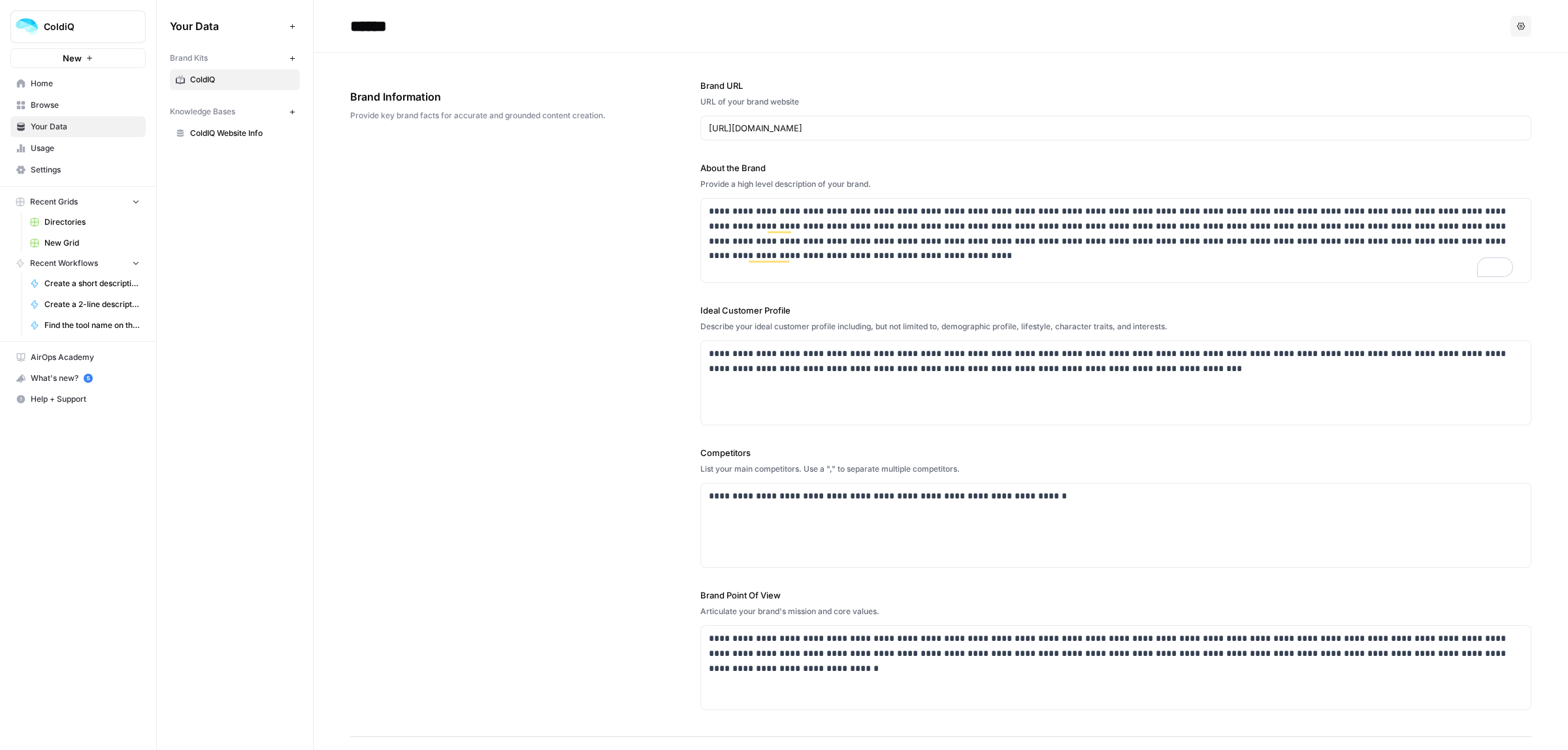
click at [1510, 21] on button "Options" at bounding box center [1521, 26] width 21 height 21
drag, startPoint x: 618, startPoint y: 236, endPoint x: 348, endPoint y: 168, distance: 278.4
click at [616, 236] on div "**********" at bounding box center [941, 395] width 1181 height 684
click at [51, 83] on span "Home" at bounding box center [85, 83] width 109 height 11
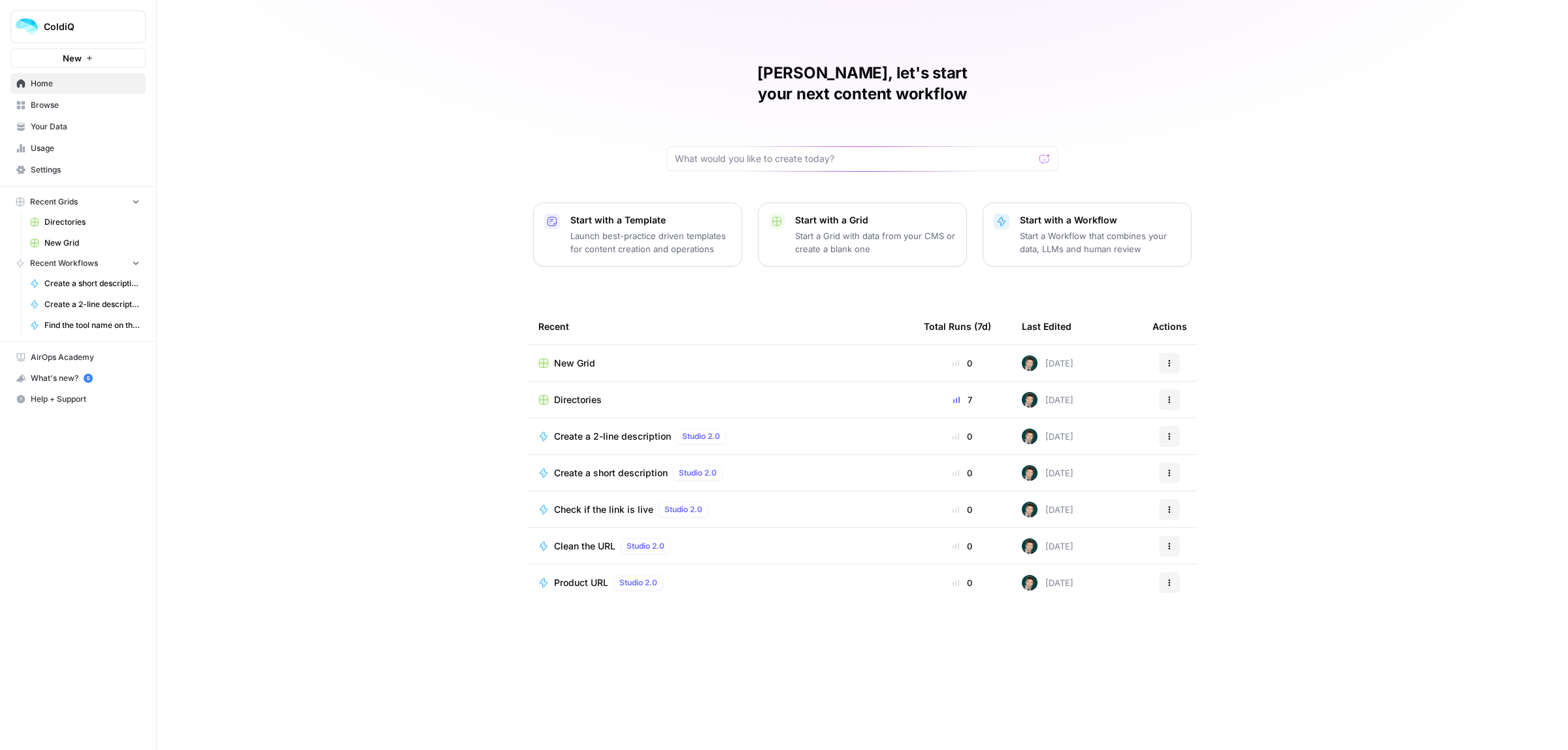
click at [586, 357] on span "New Grid" at bounding box center [574, 363] width 41 height 13
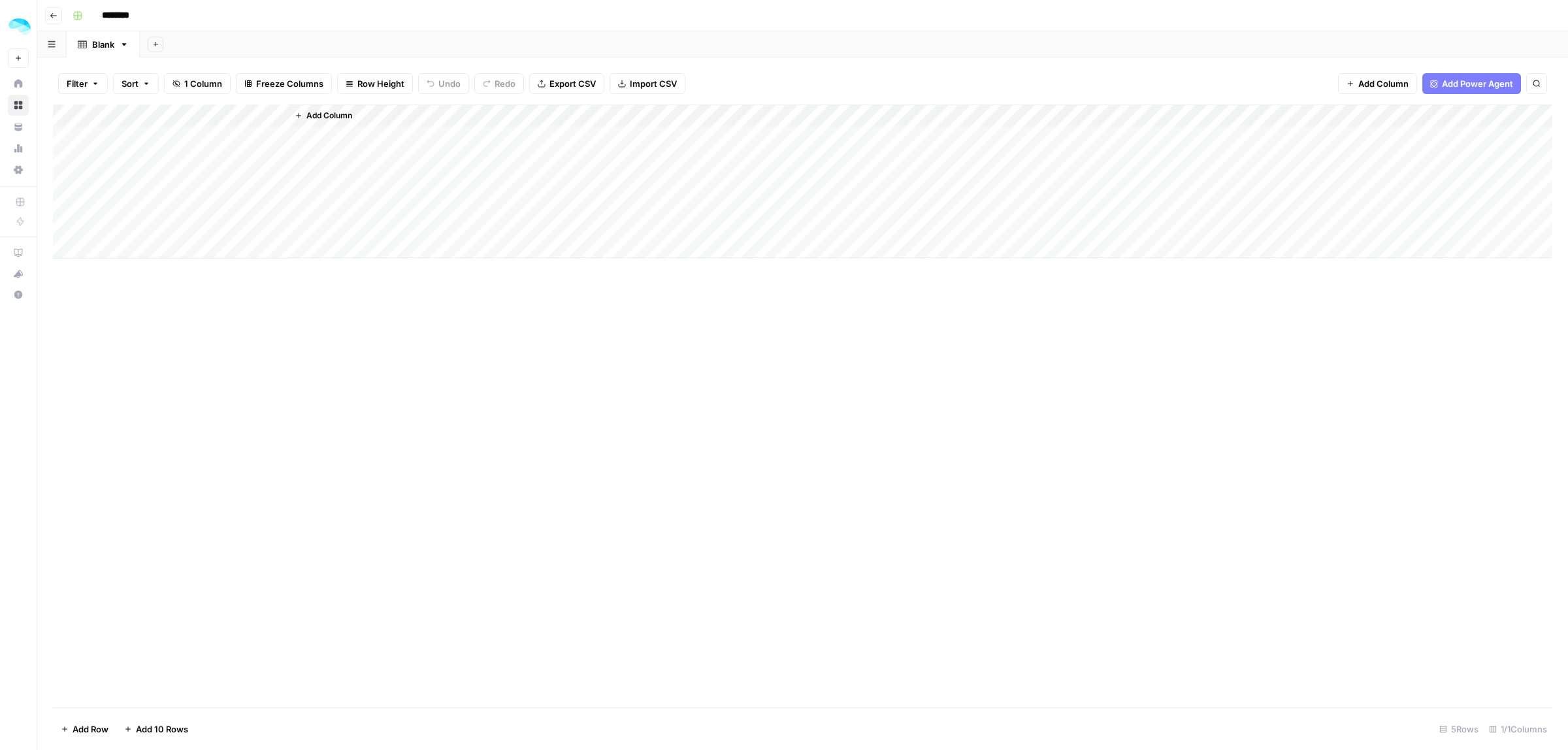
click at [1453, 83] on span "Add Power Agent" at bounding box center [1477, 83] width 71 height 13
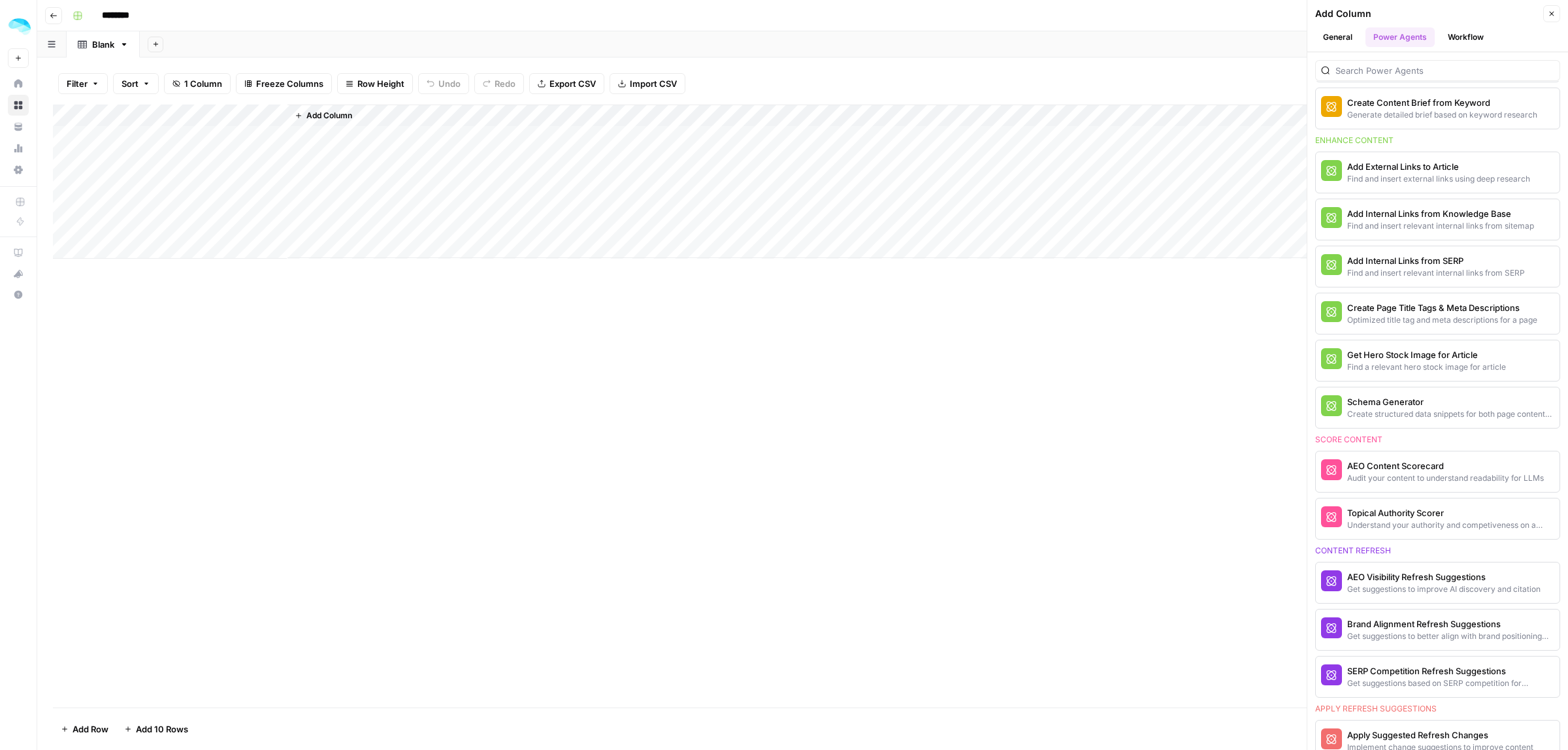
scroll to position [220, 0]
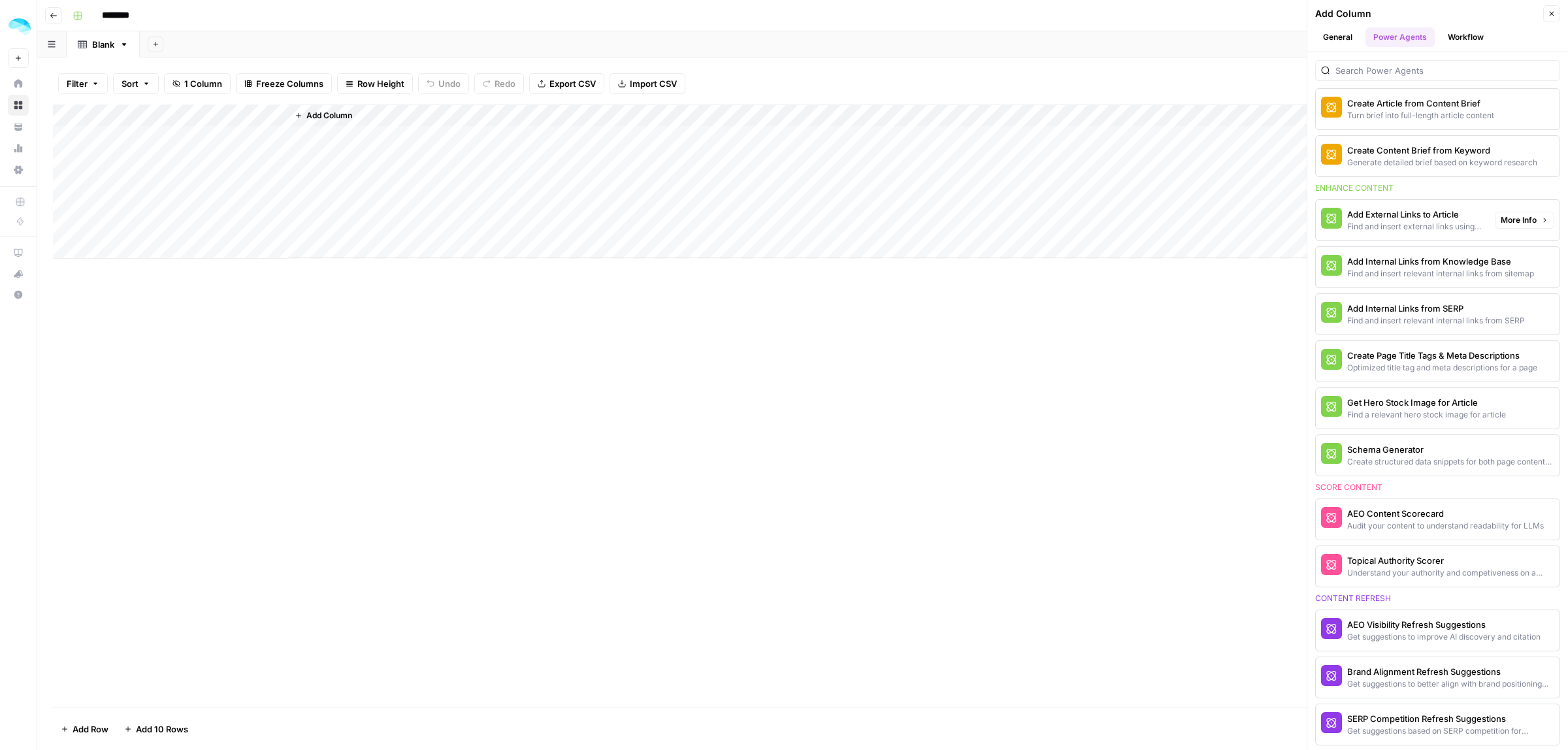
click at [1444, 222] on div "Find and insert external links using deep research" at bounding box center [1416, 227] width 137 height 11
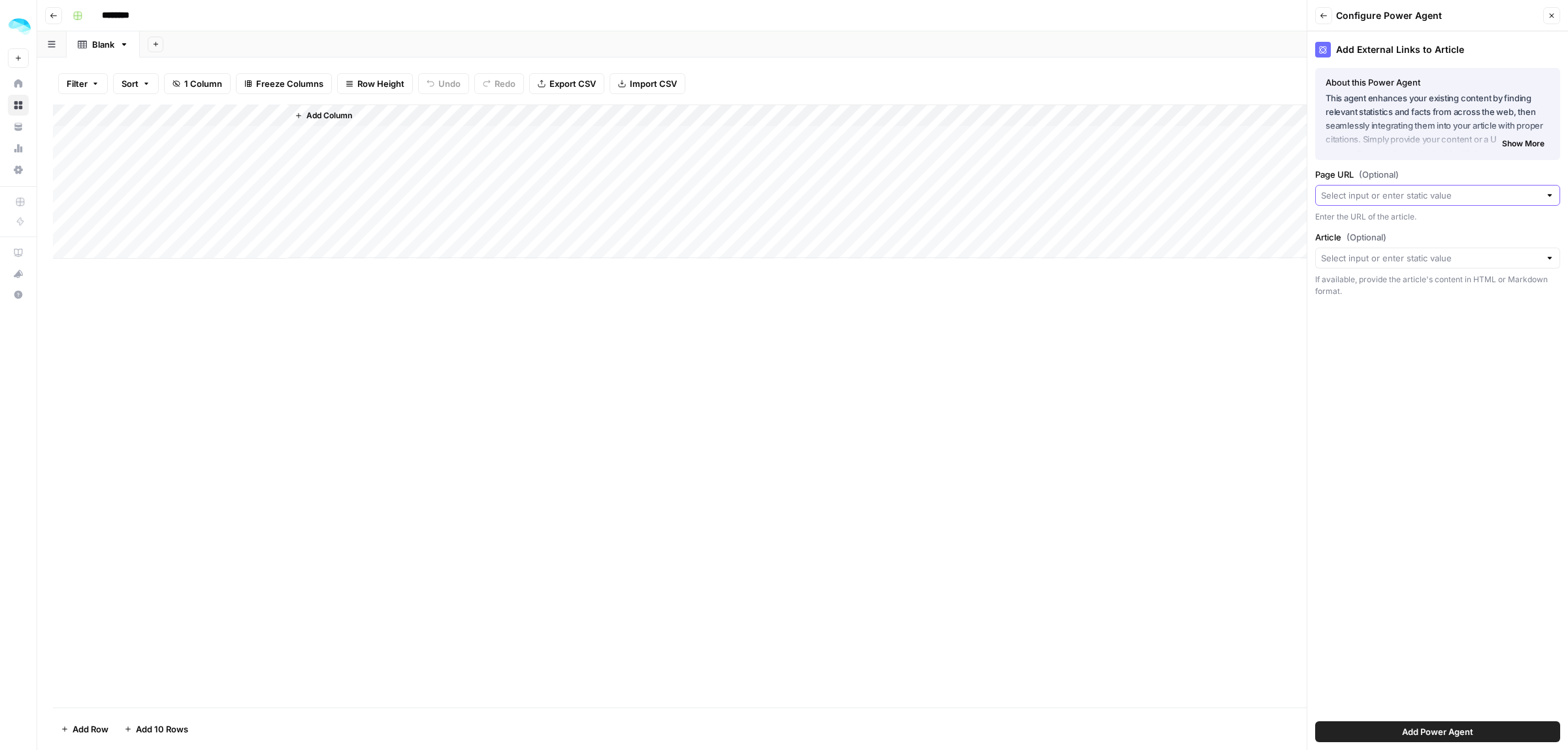
click at [1391, 193] on input "Page URL (Optional)" at bounding box center [1431, 195] width 219 height 13
click at [1409, 379] on div "Add External Links to Article About this Power Agent This agent enhances your e…" at bounding box center [1437, 390] width 261 height 719
click at [1319, 11] on button "Back" at bounding box center [1323, 16] width 17 height 17
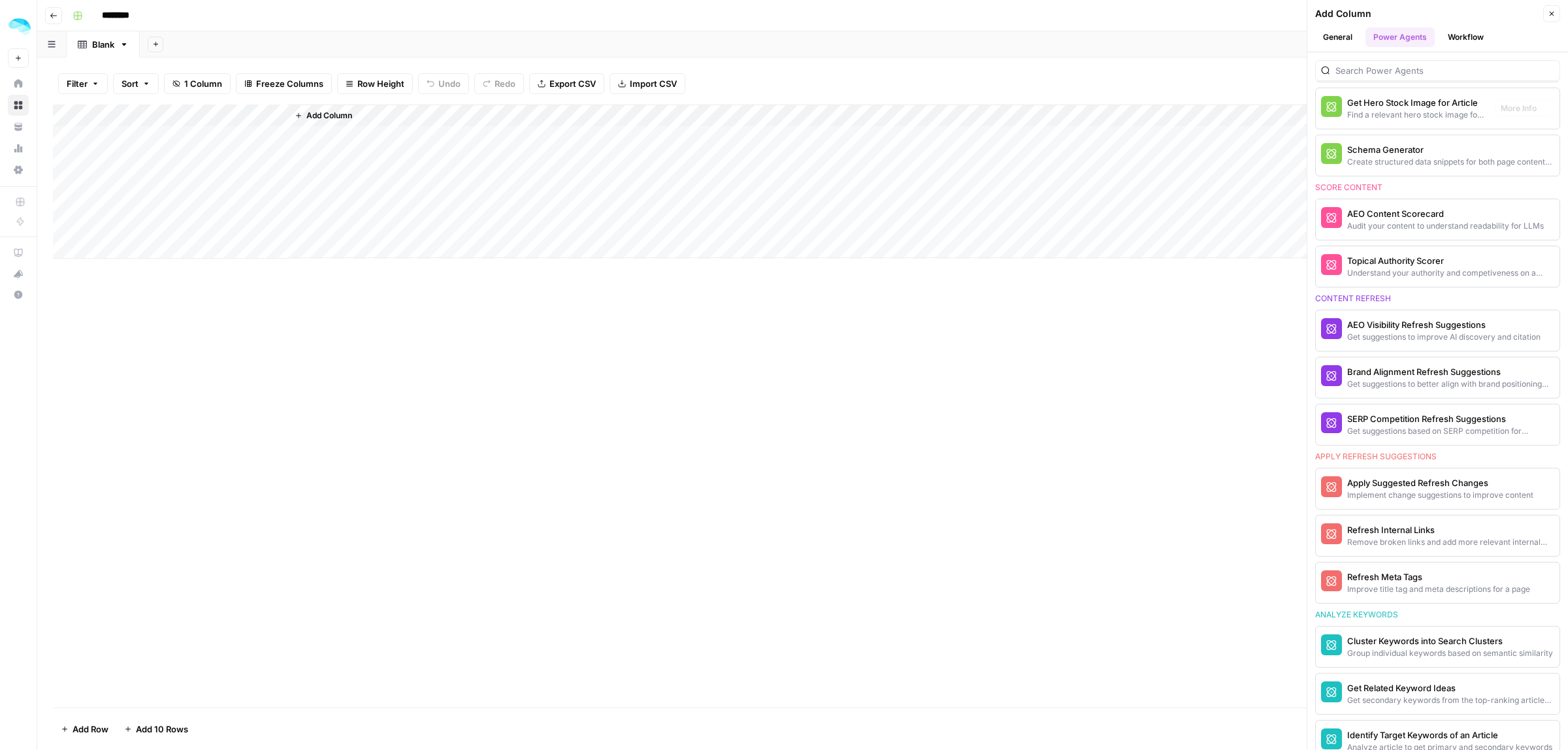
scroll to position [546, 0]
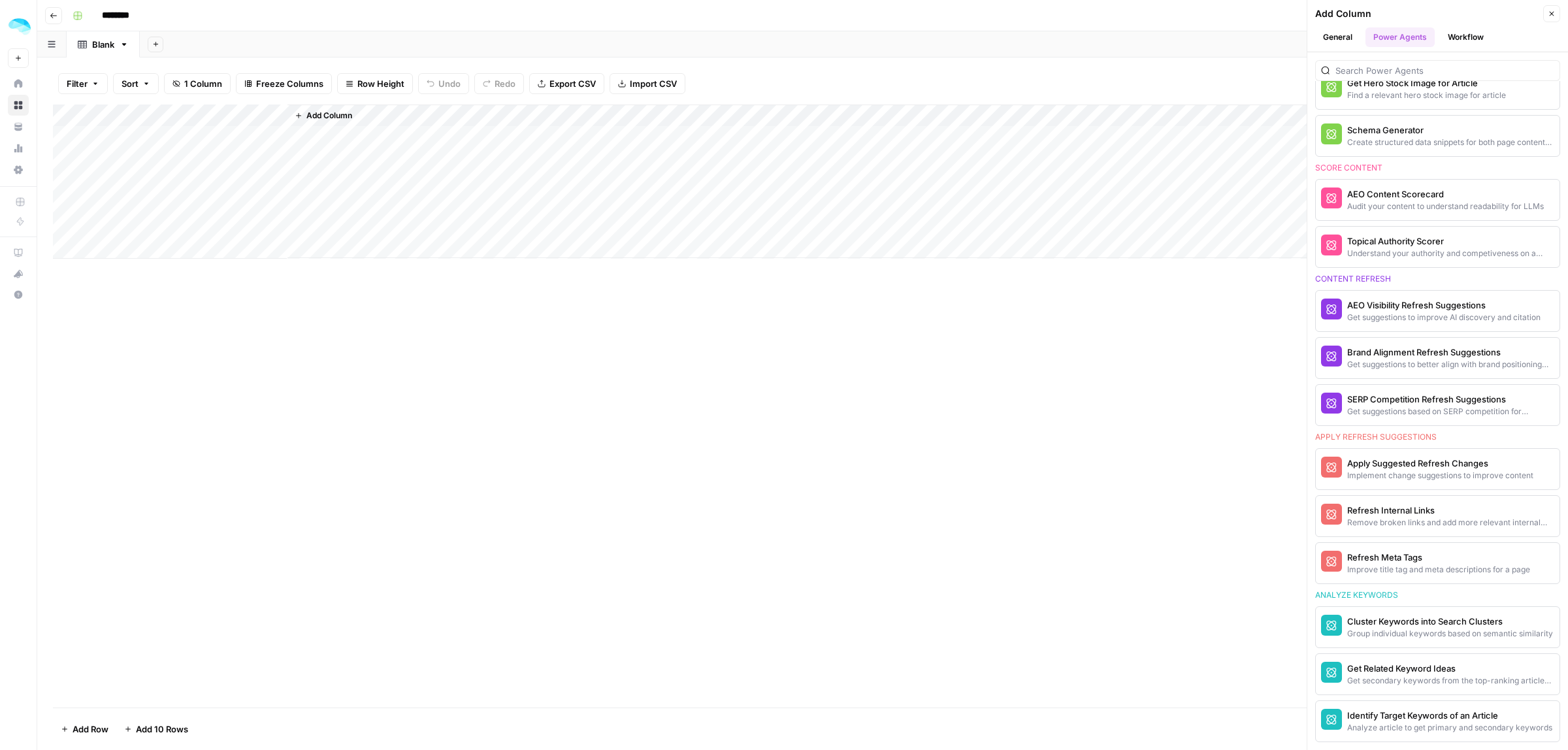
click at [1555, 8] on button "Close" at bounding box center [1551, 13] width 17 height 17
